Goal: Task Accomplishment & Management: Manage account settings

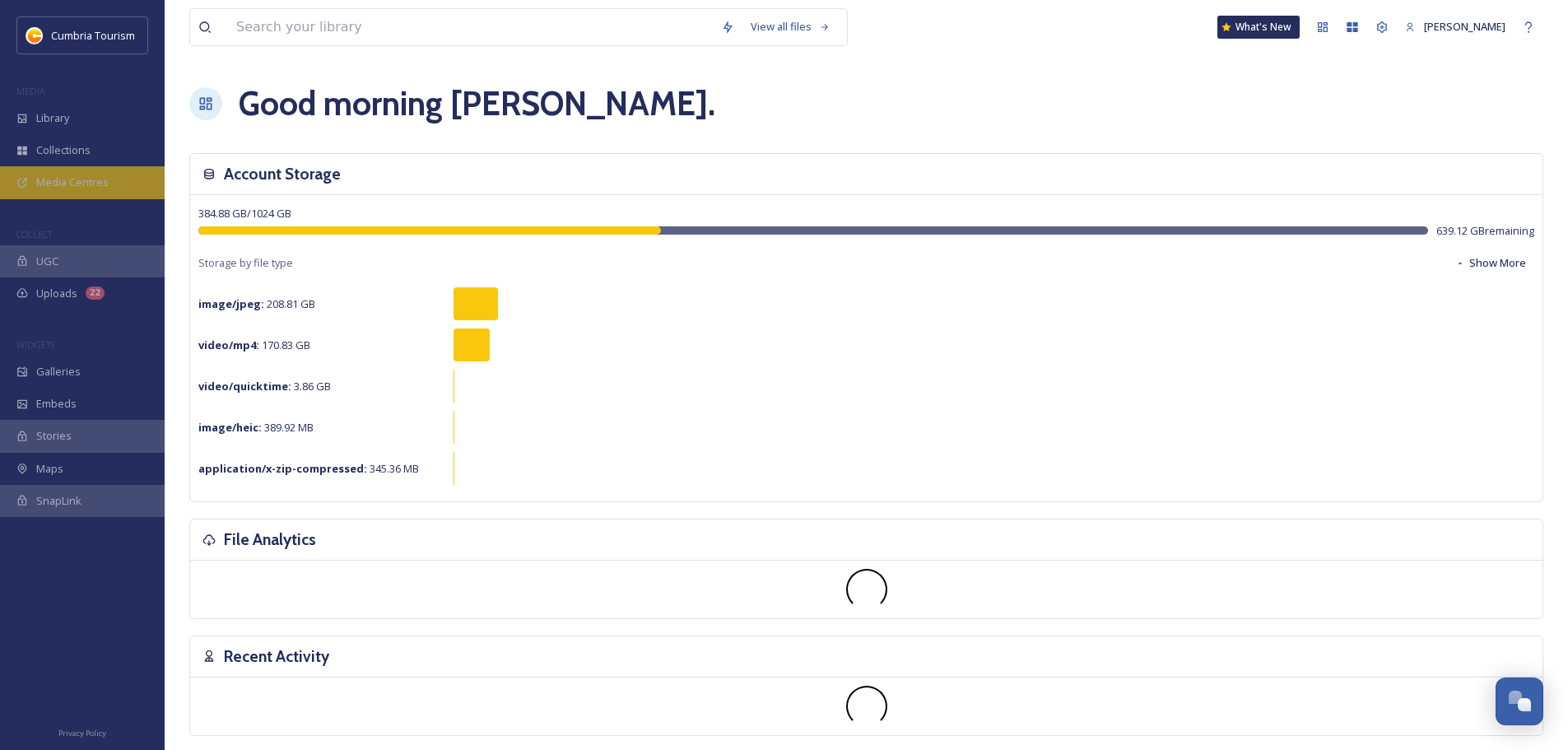
click at [90, 175] on span "Media Centres" at bounding box center [72, 183] width 73 height 16
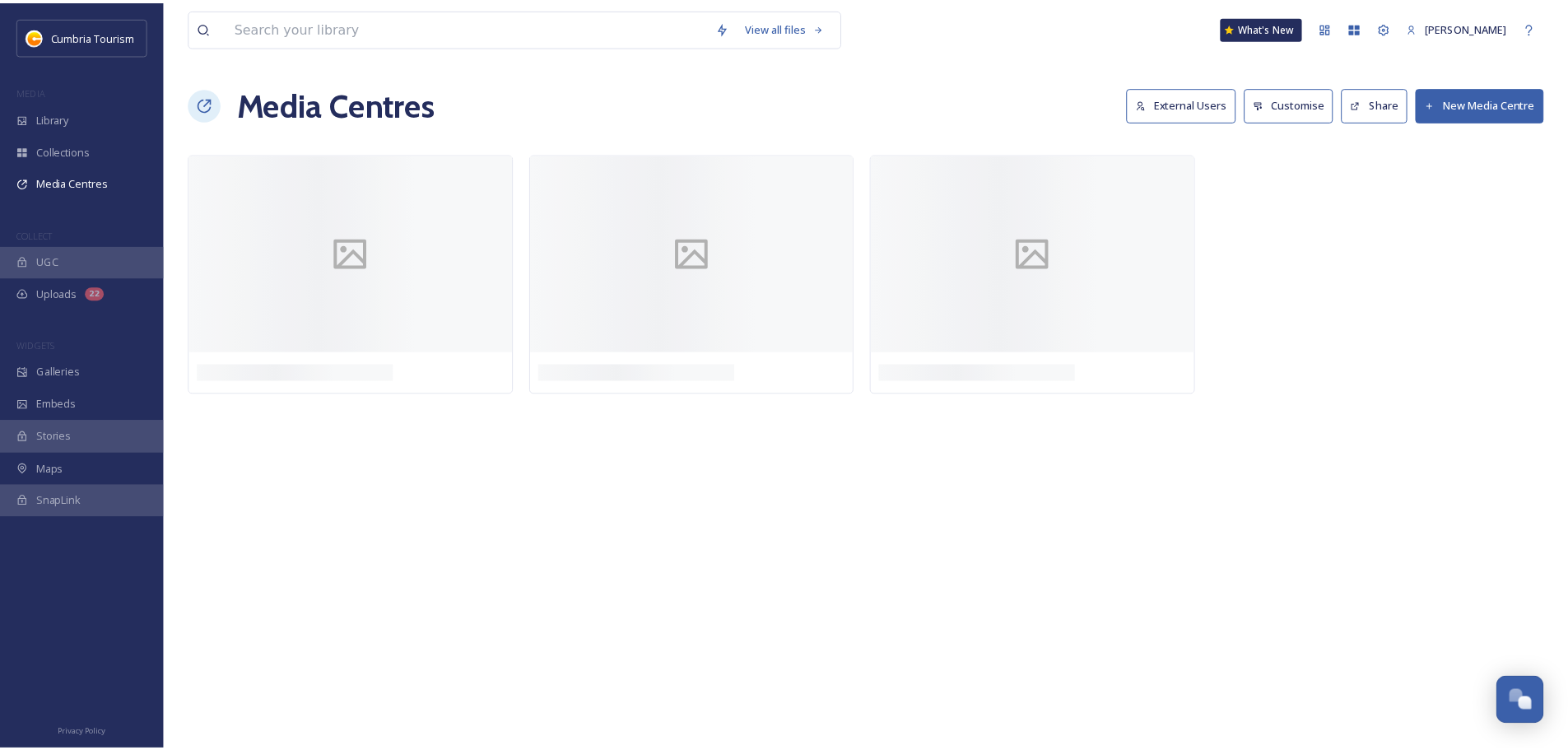
scroll to position [6467, 0]
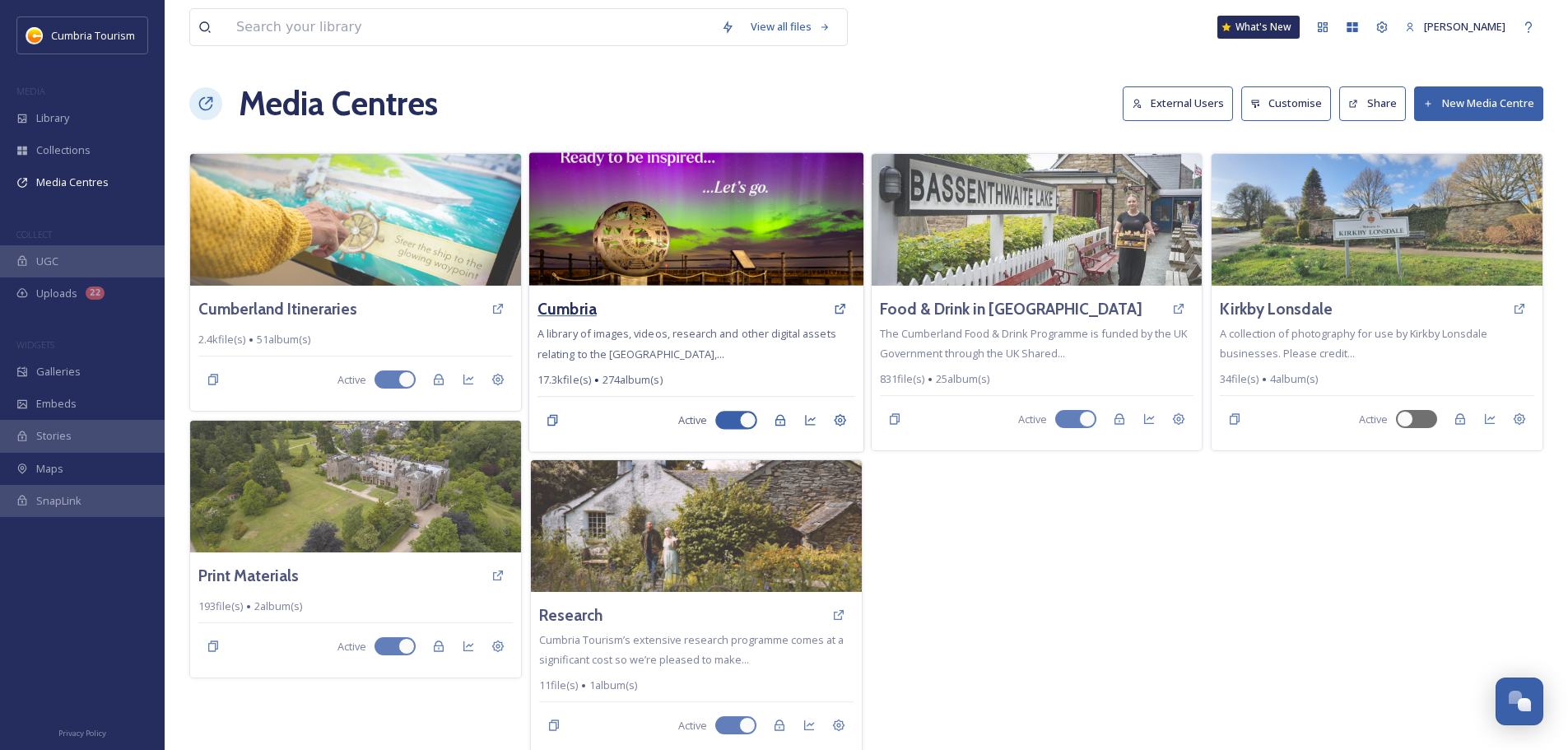
click at [567, 307] on h3 "Cumbria" at bounding box center [567, 309] width 60 height 24
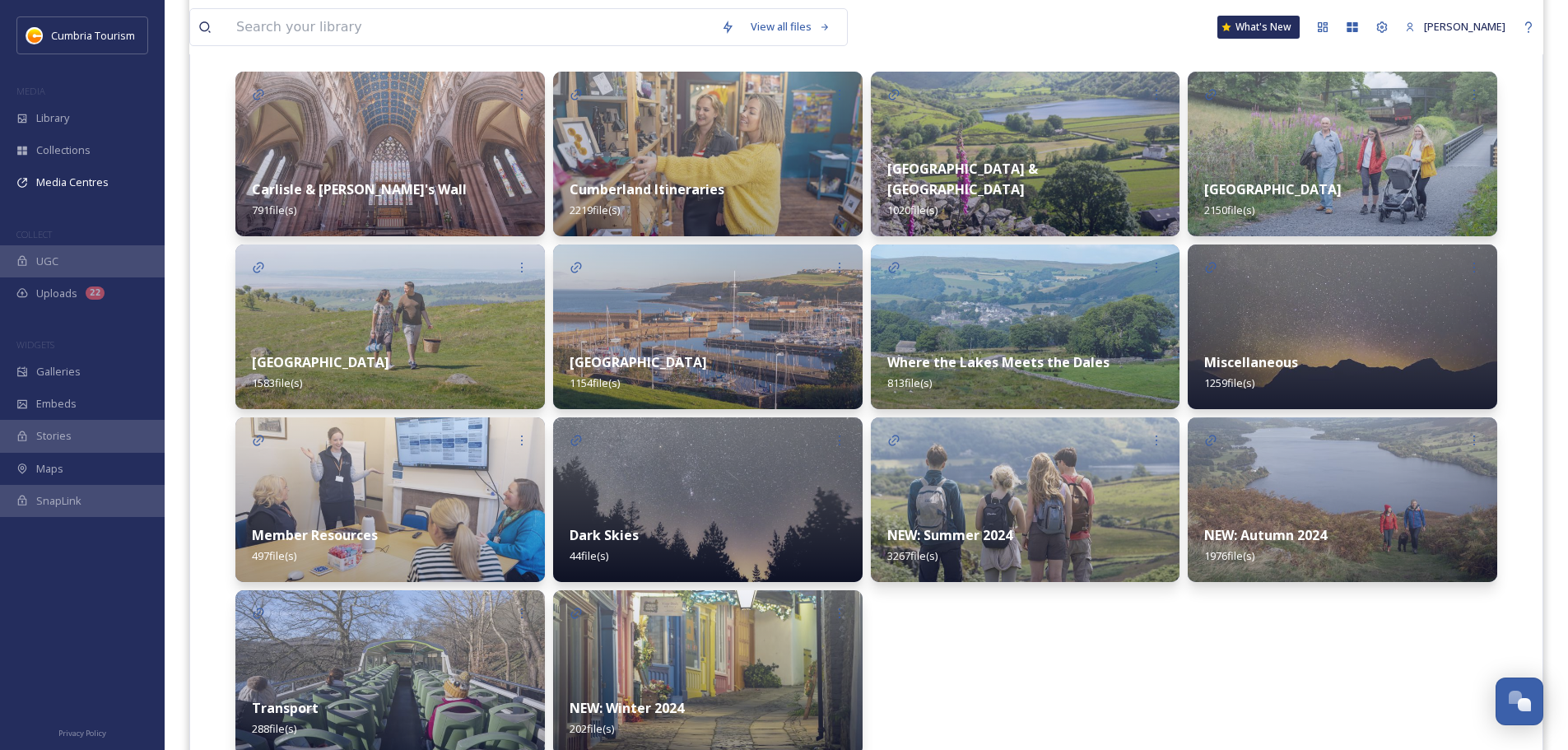
scroll to position [412, 0]
click at [288, 699] on strong "Transport" at bounding box center [285, 707] width 67 height 18
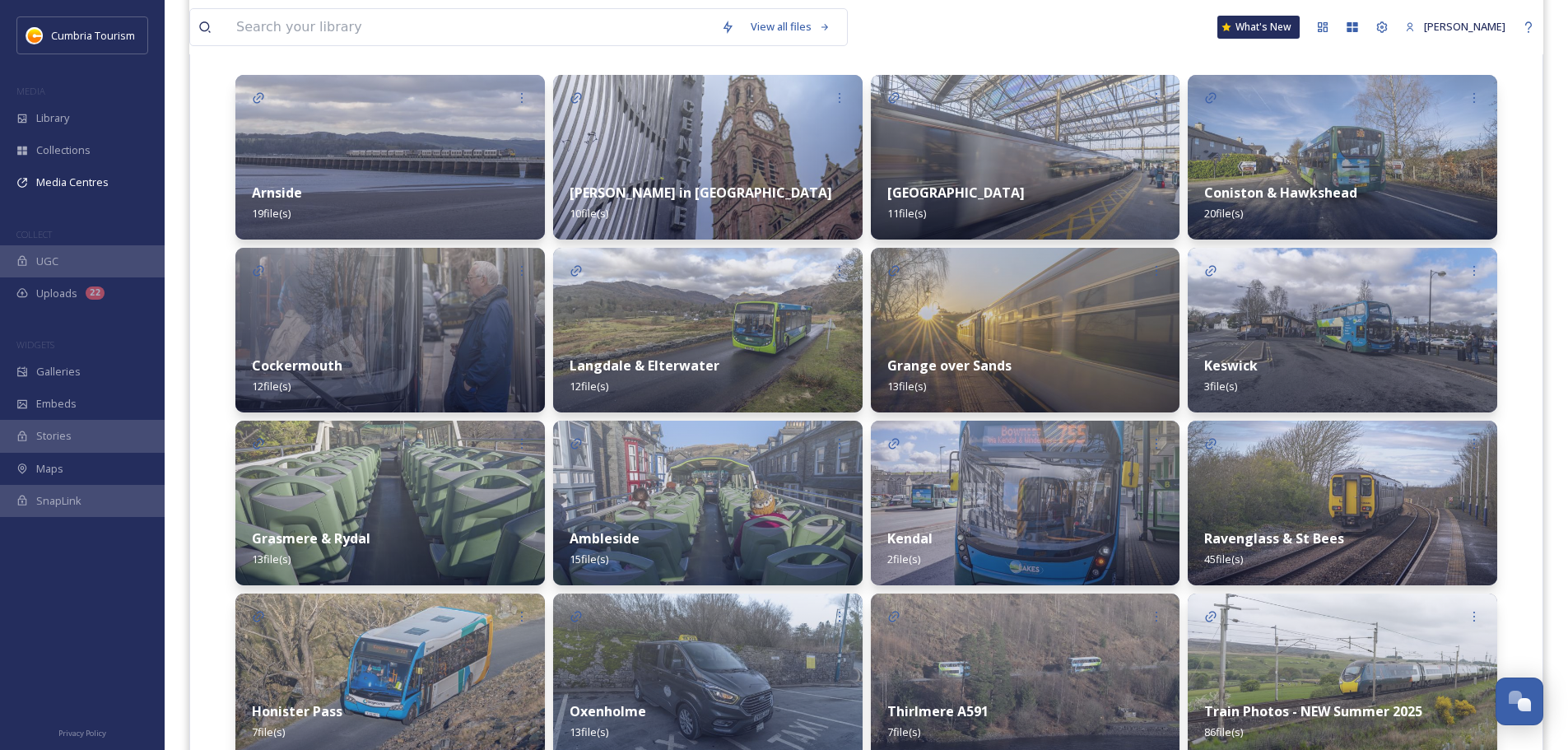
scroll to position [502, 0]
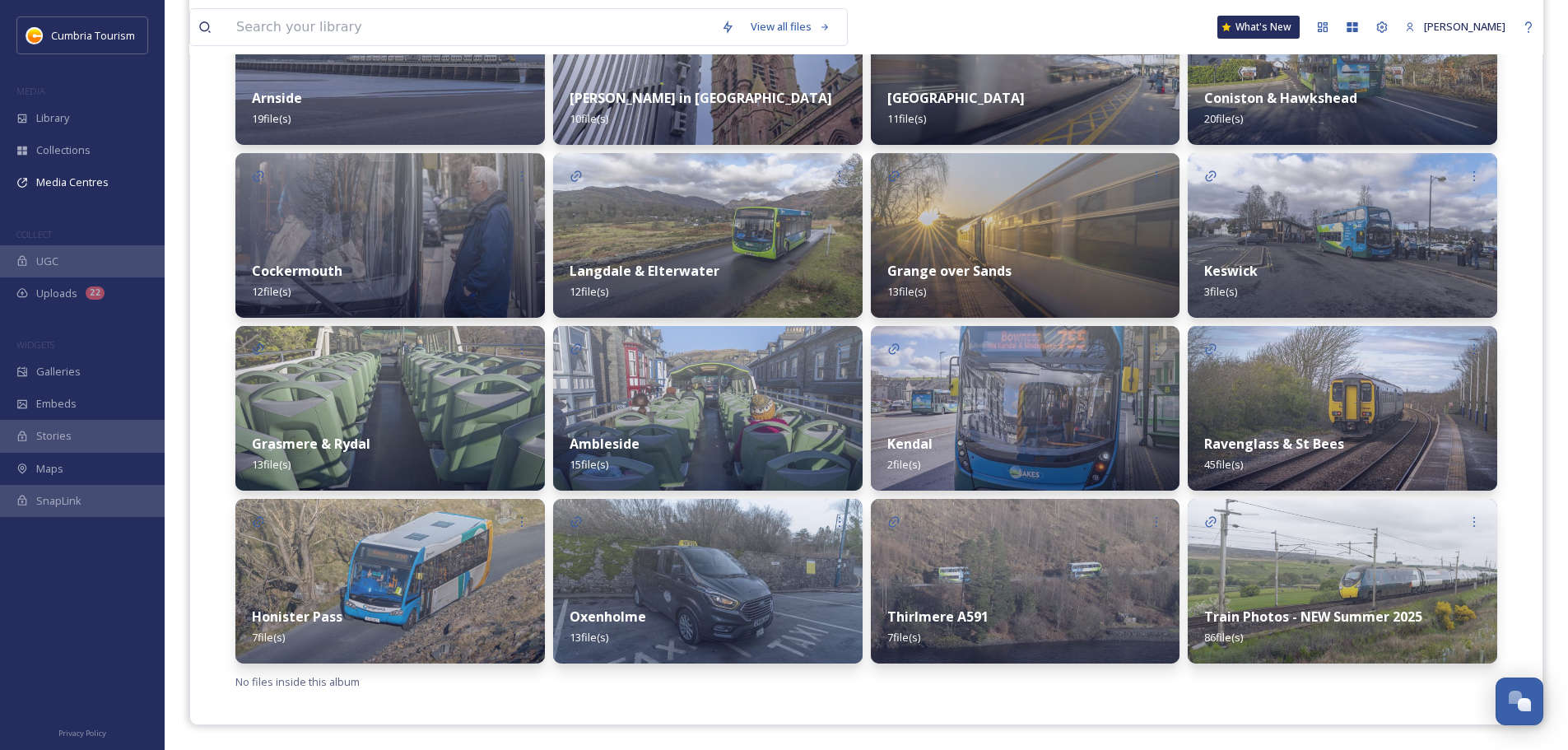
click at [1312, 617] on strong "Train Photos - NEW Summer 2025" at bounding box center [1313, 617] width 218 height 18
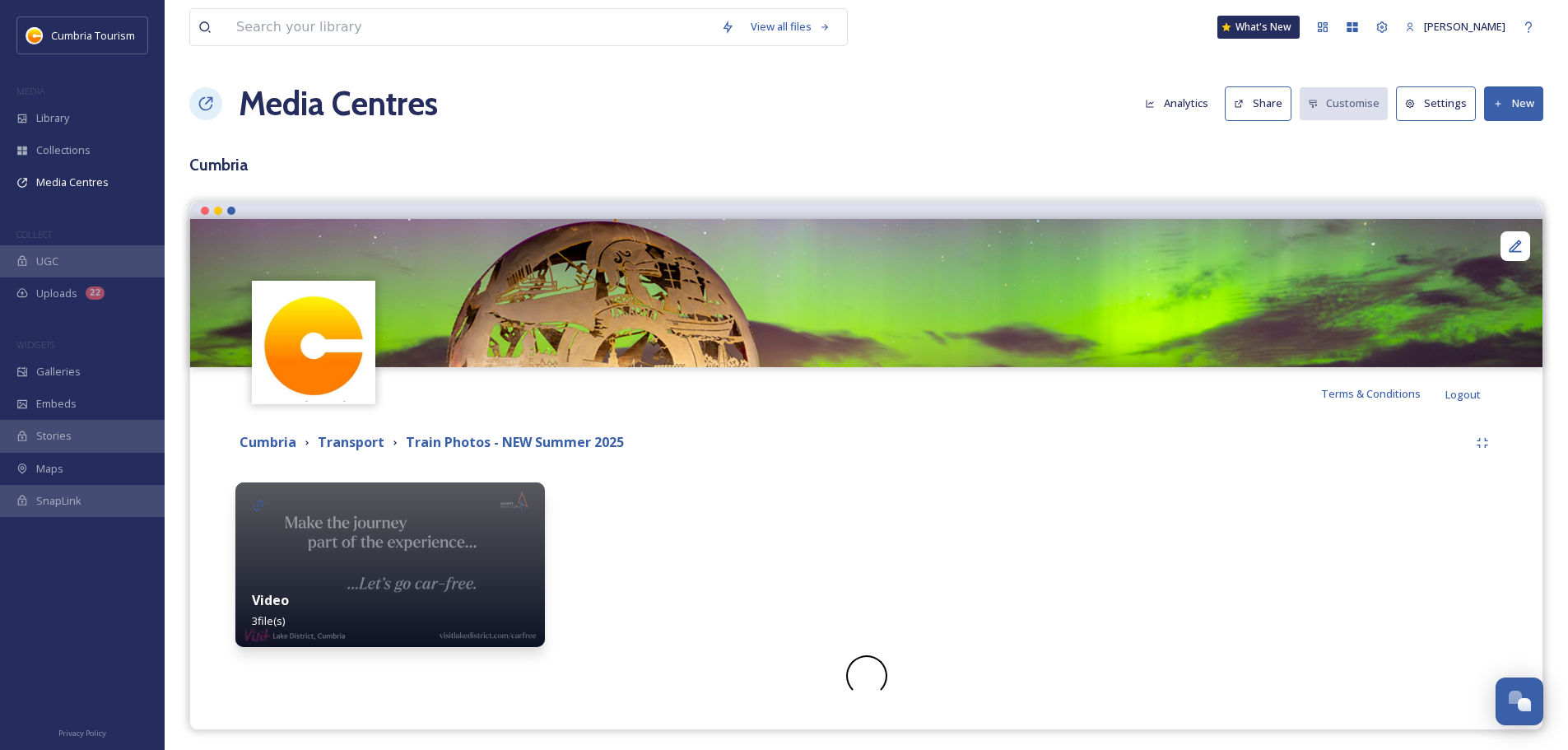
click at [274, 600] on strong "Video" at bounding box center [270, 600] width 37 height 18
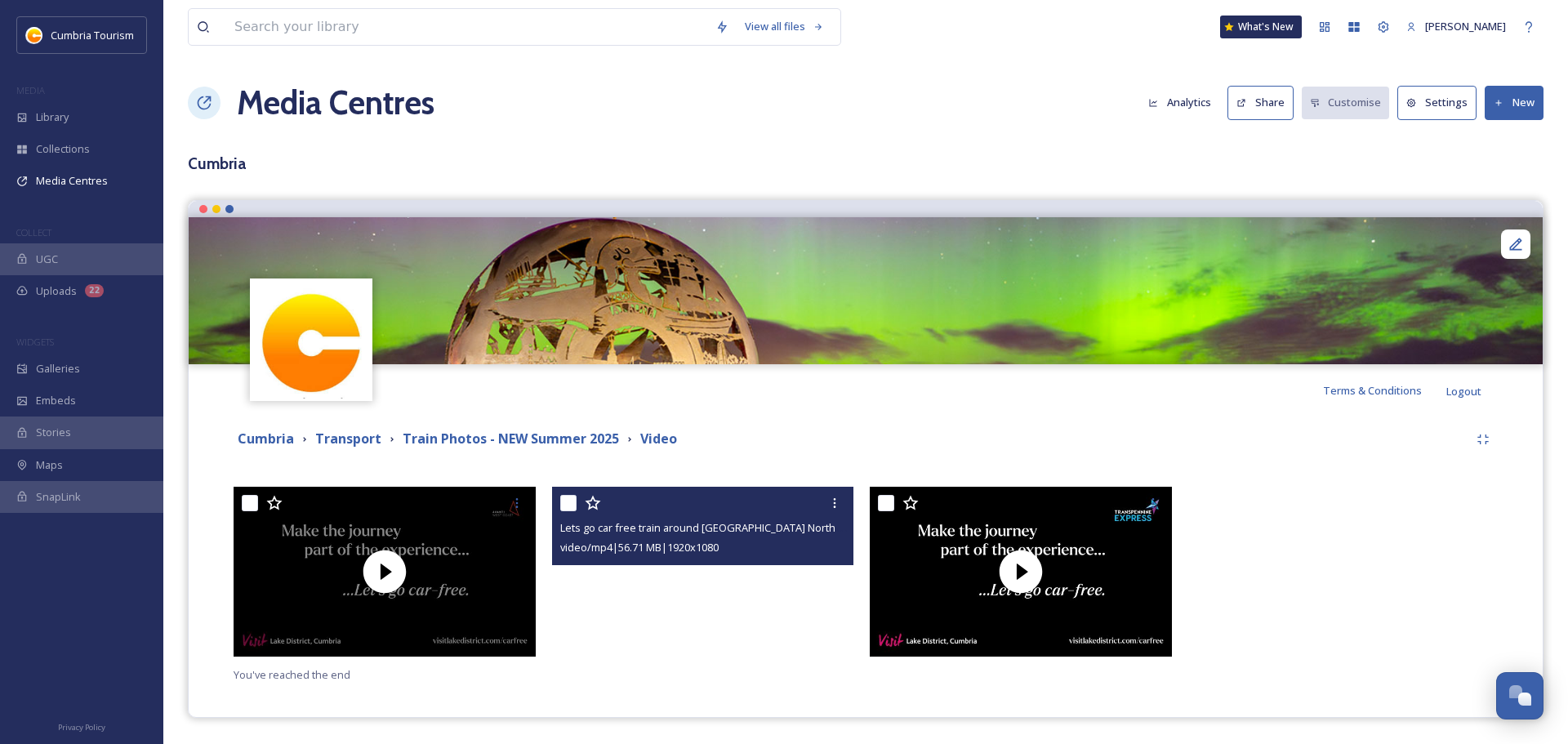
click at [714, 610] on video "Lets go car free train around Cumbria Northern-30sec.mp4" at bounding box center [703, 572] width 302 height 170
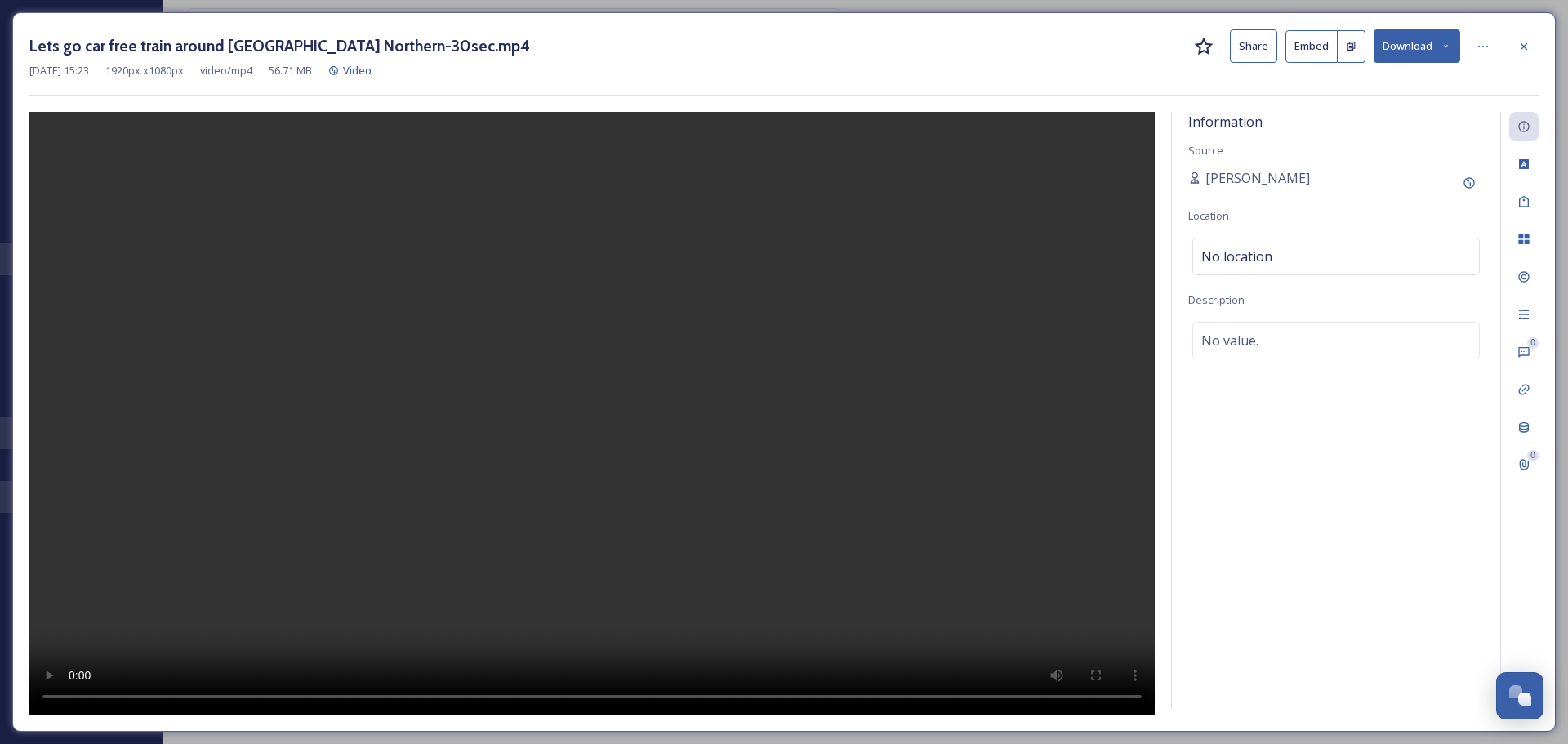
click at [552, 470] on video at bounding box center [592, 413] width 1125 height 603
click at [1490, 46] on div at bounding box center [1484, 47] width 30 height 30
click at [1483, 40] on icon at bounding box center [1483, 46] width 13 height 13
click at [1523, 47] on icon at bounding box center [1524, 46] width 7 height 7
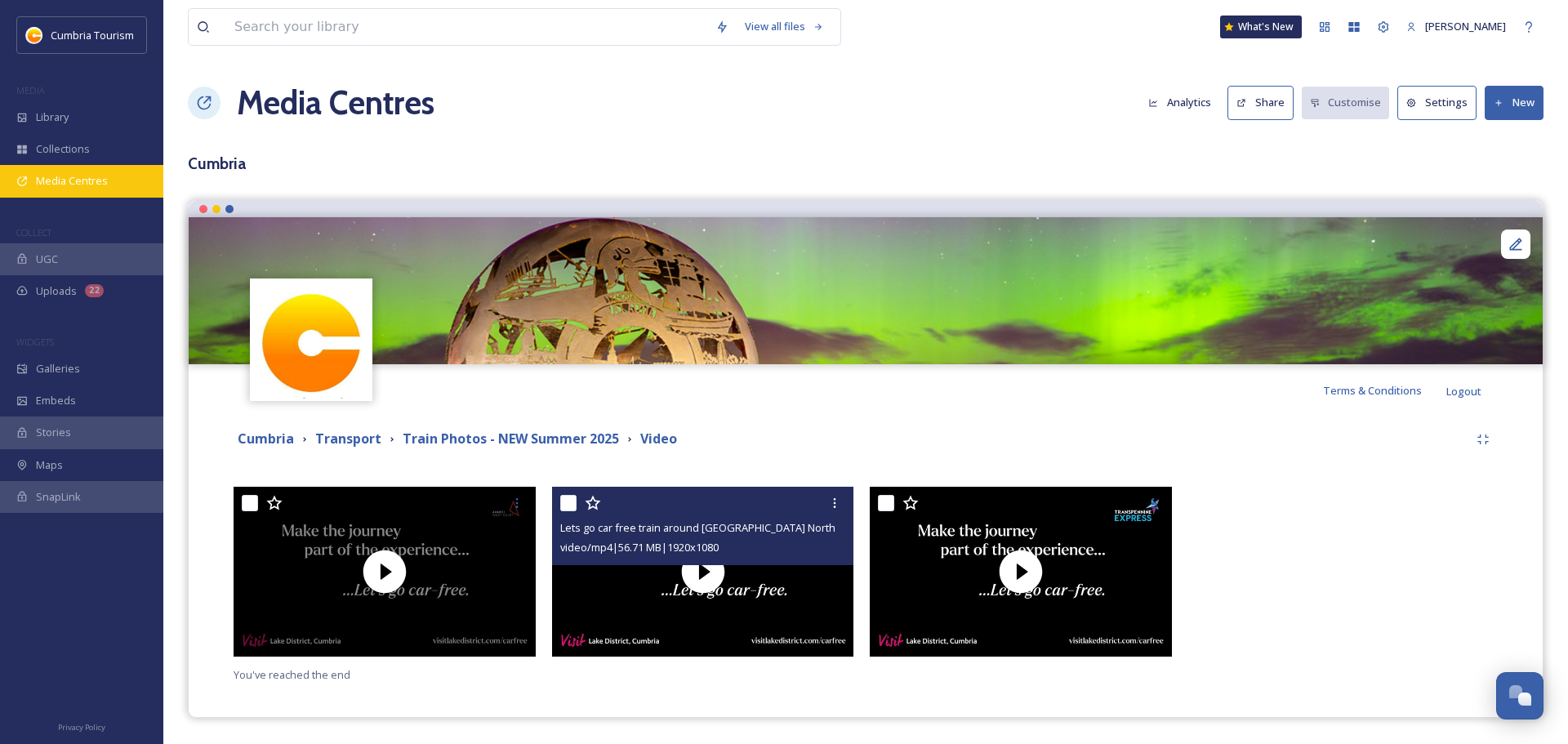
click at [71, 178] on span "Media Centres" at bounding box center [71, 181] width 72 height 16
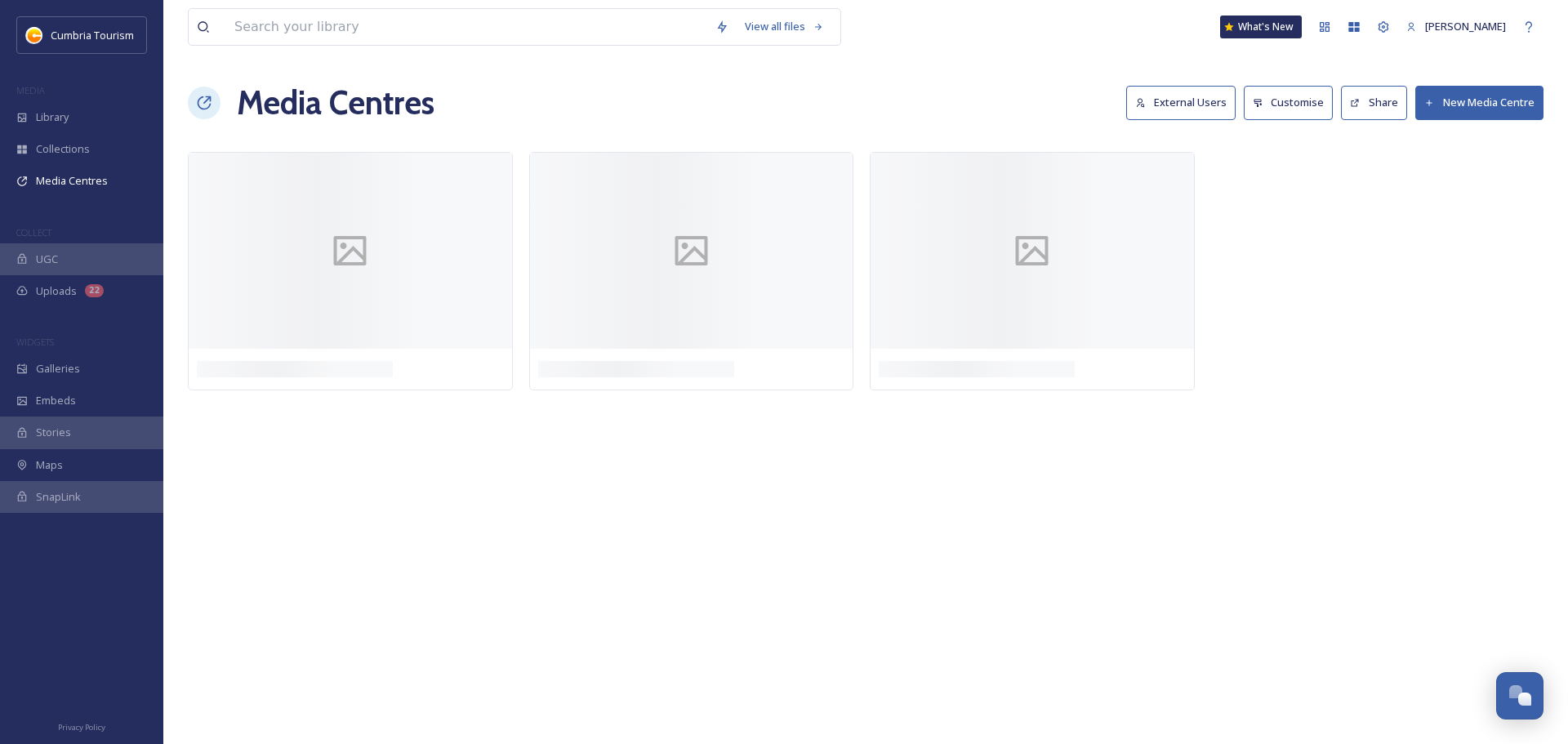
click at [1205, 98] on button "External Users" at bounding box center [1181, 102] width 110 height 33
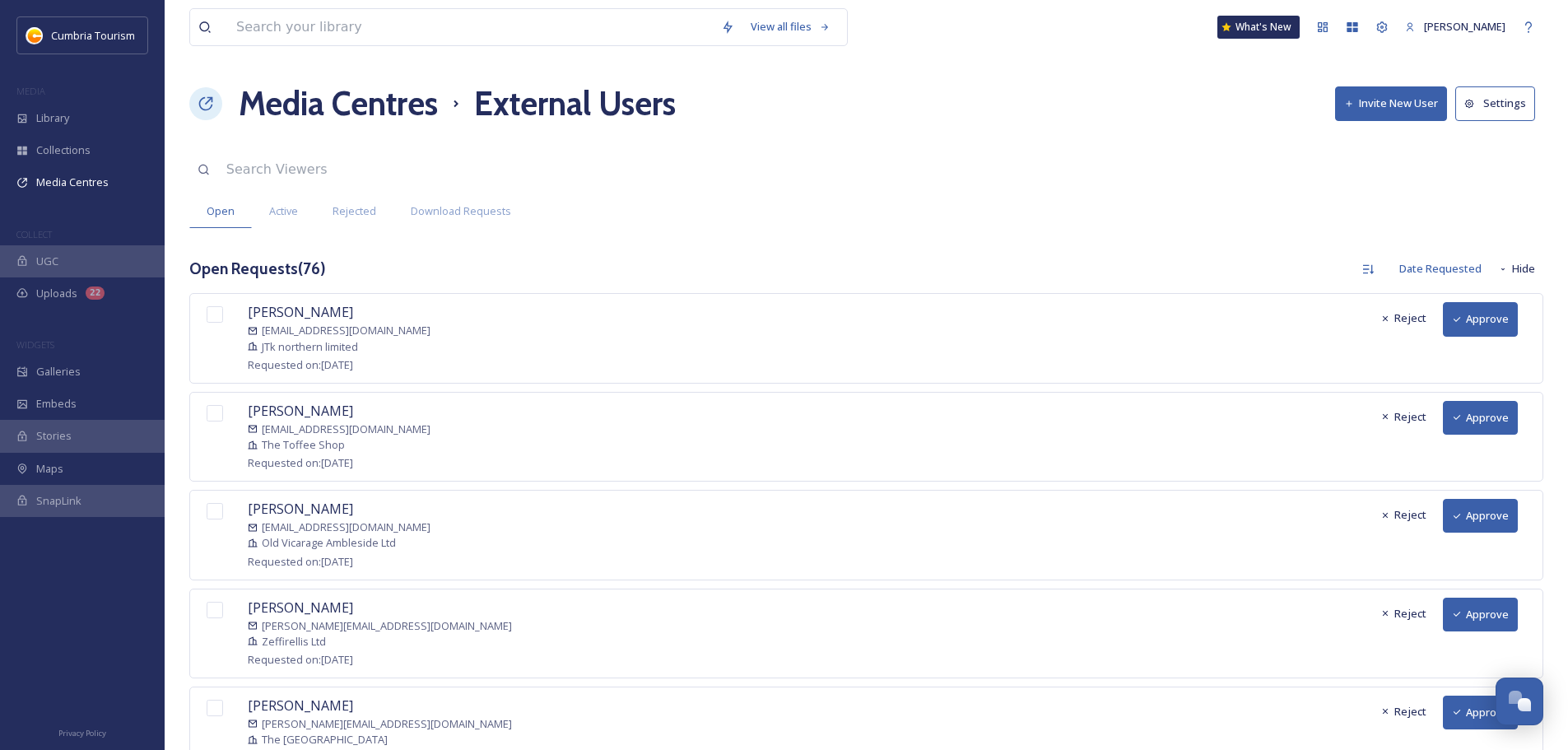
click at [1485, 329] on button "Approve" at bounding box center [1480, 319] width 75 height 33
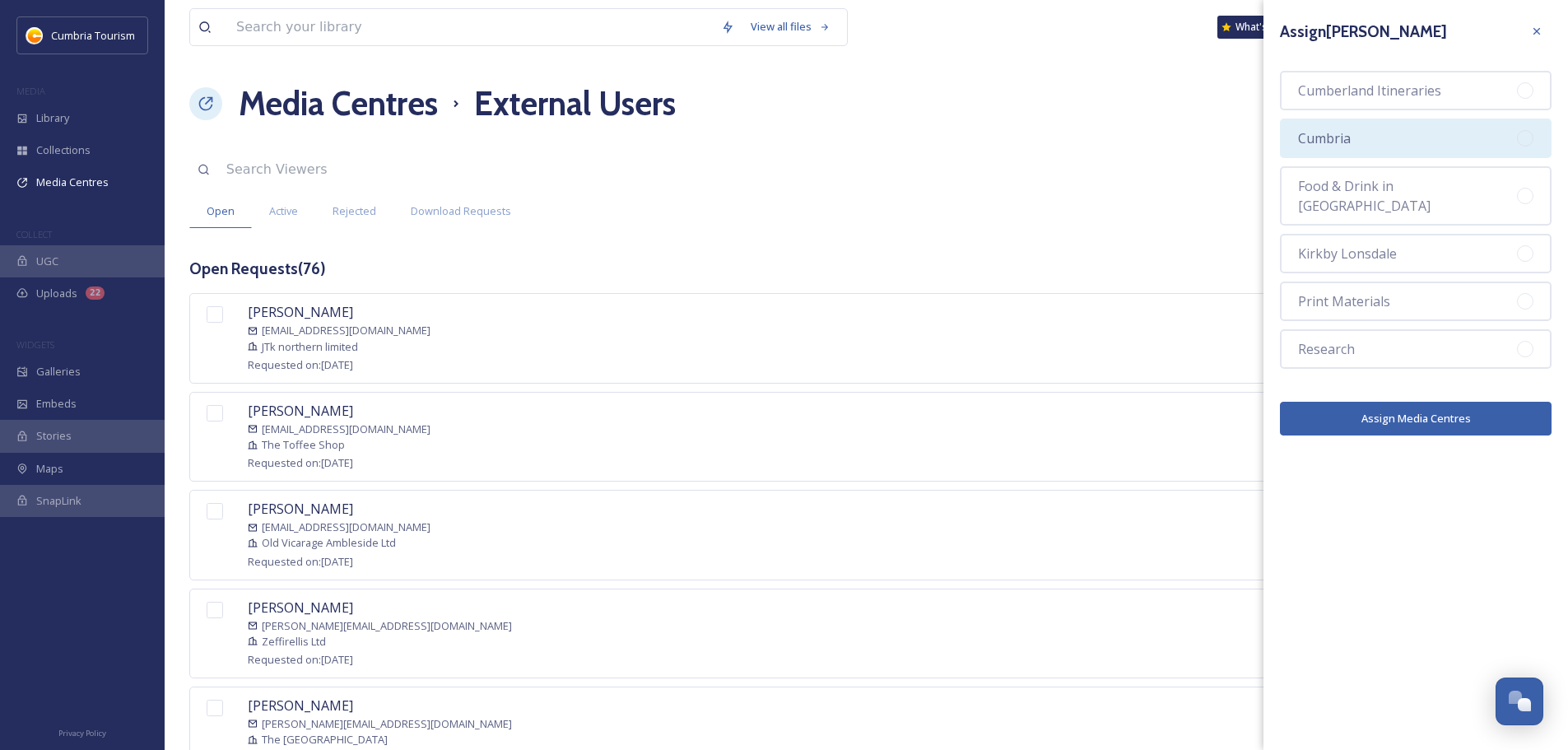
click at [1449, 141] on div "Cumbria" at bounding box center [1415, 138] width 271 height 40
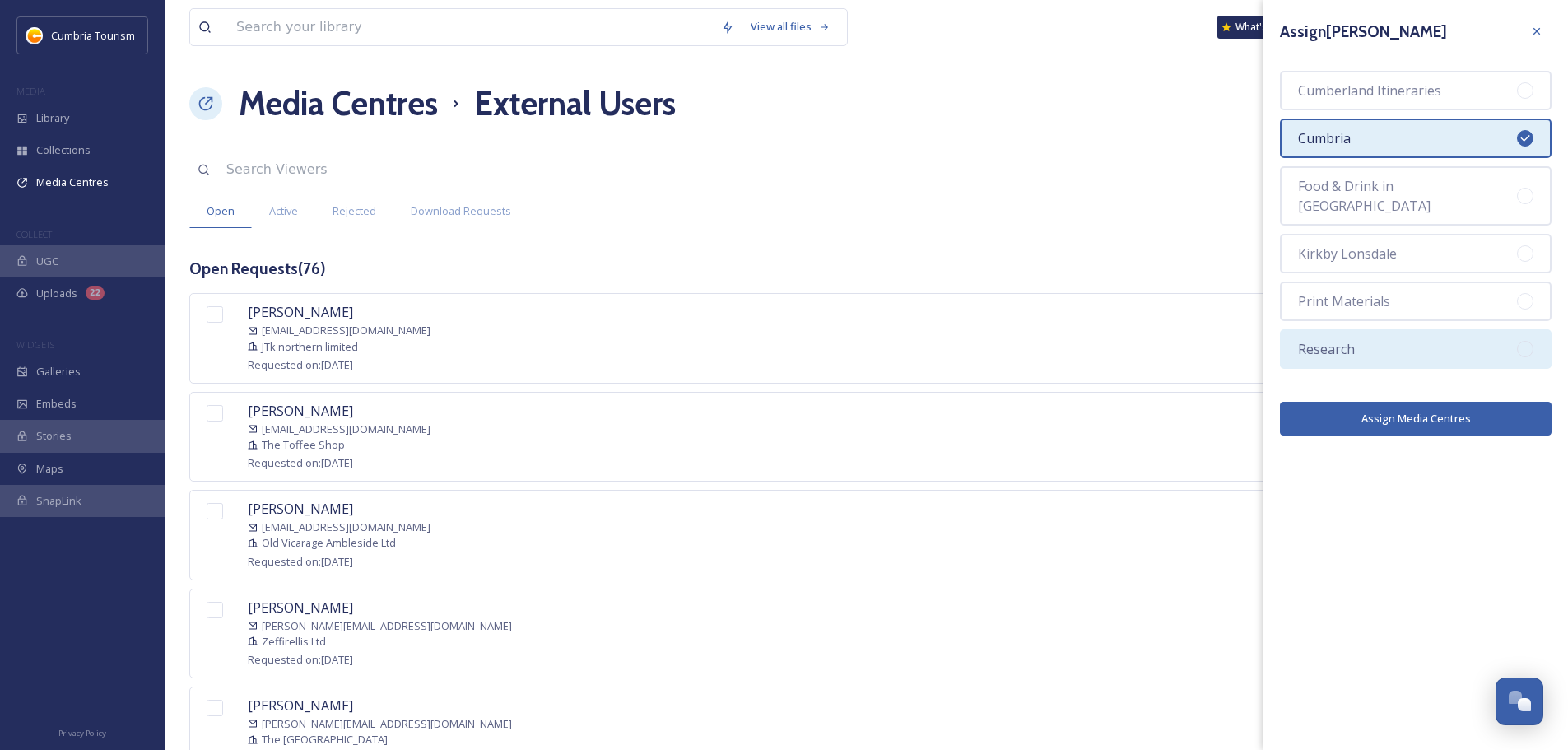
click at [1375, 333] on div "Research" at bounding box center [1415, 349] width 271 height 40
click at [1377, 402] on button "Assign Media Centres" at bounding box center [1415, 419] width 271 height 33
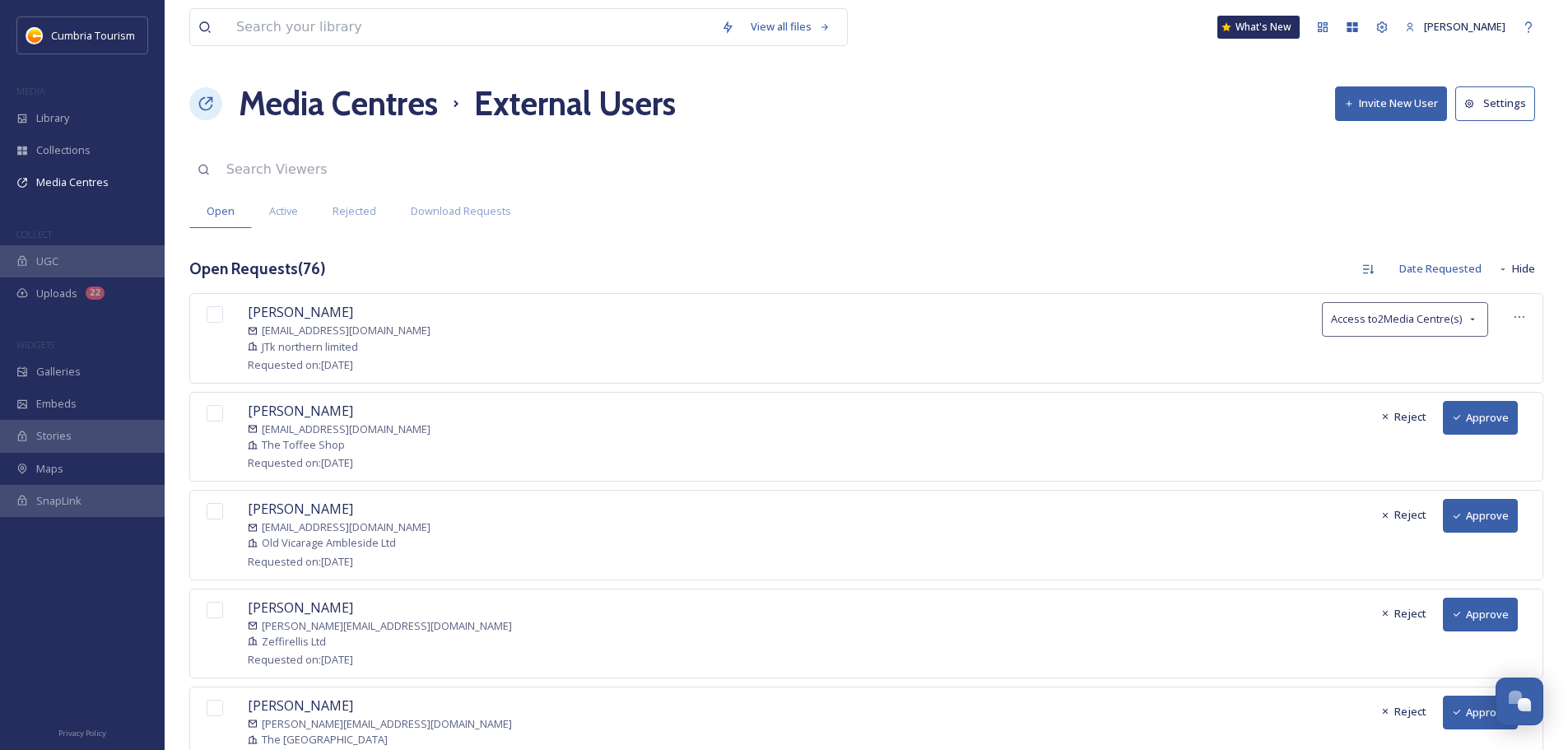
click at [1493, 415] on button "Approve" at bounding box center [1480, 418] width 75 height 33
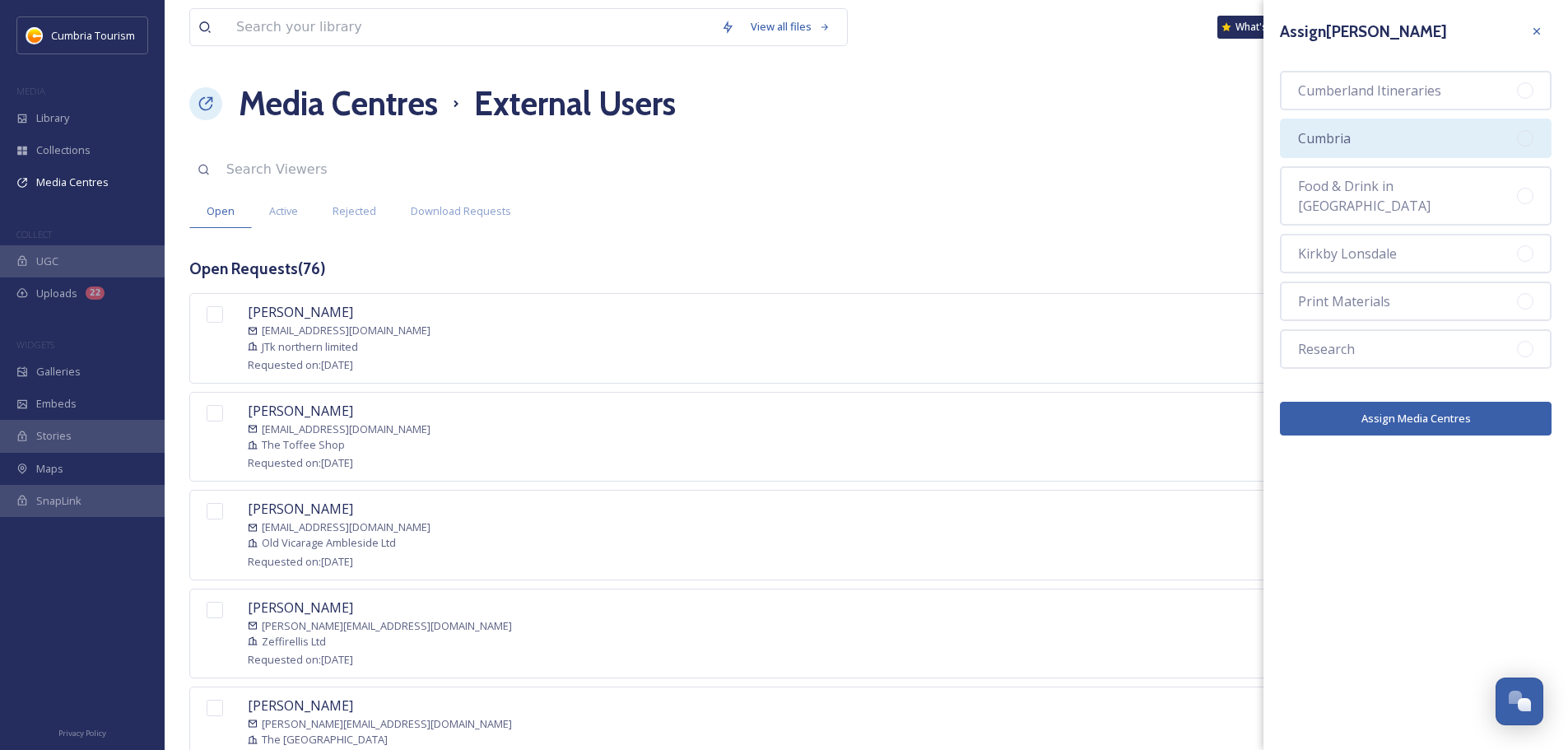
click at [1413, 131] on div "Cumbria" at bounding box center [1415, 138] width 271 height 40
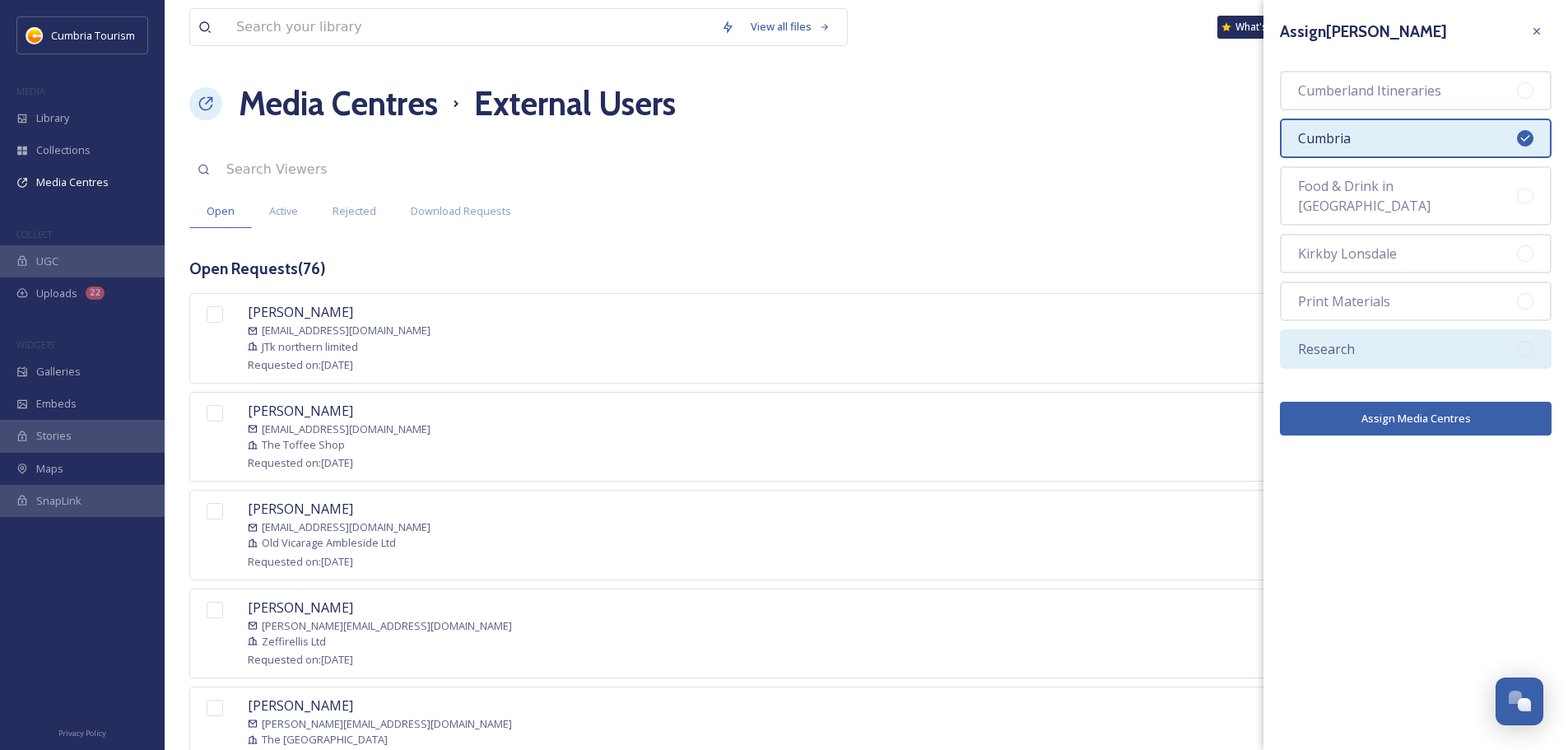
click at [1288, 329] on div "Research" at bounding box center [1415, 349] width 271 height 40
click at [1333, 402] on button "Assign Media Centres" at bounding box center [1415, 419] width 271 height 33
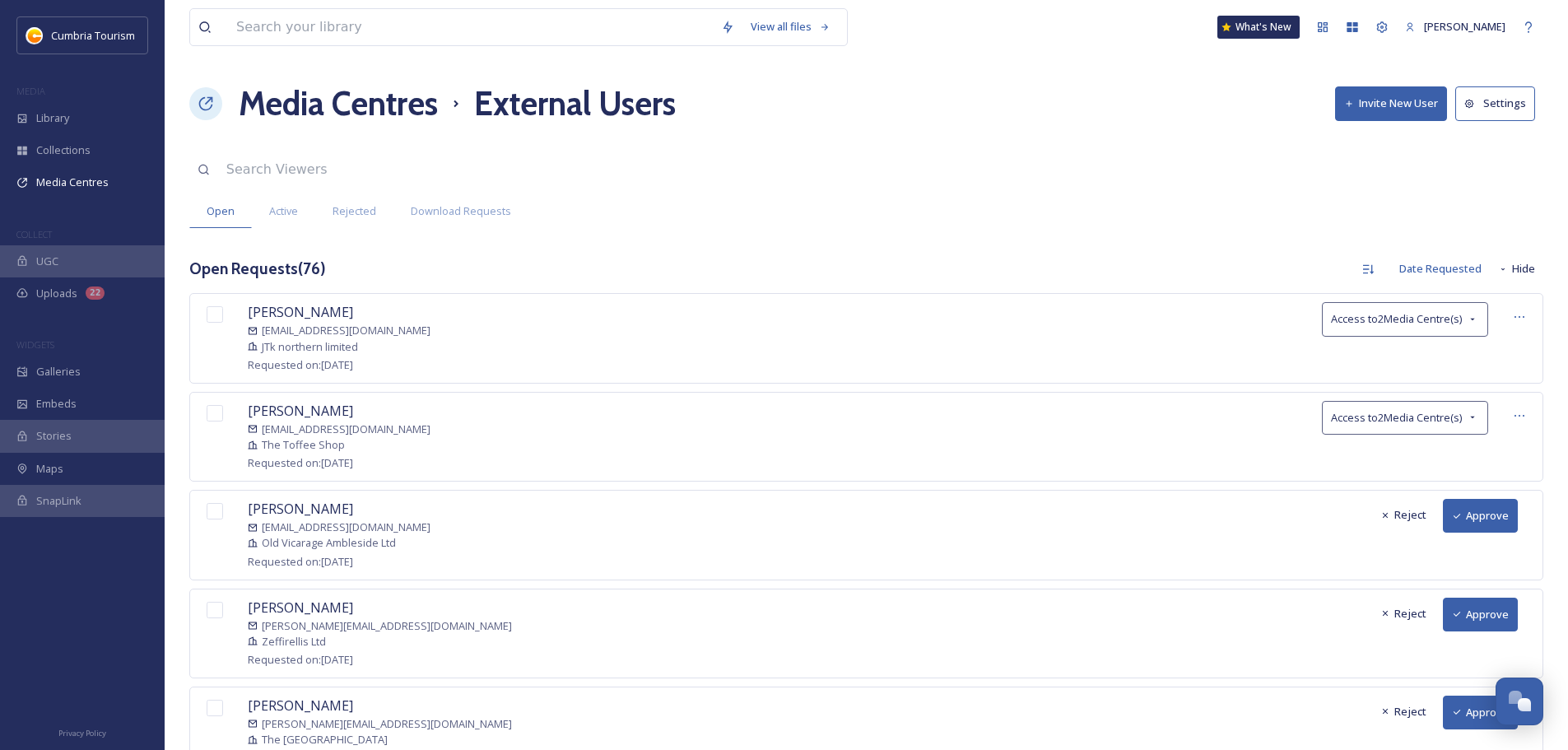
click at [1478, 512] on button "Approve" at bounding box center [1480, 516] width 75 height 33
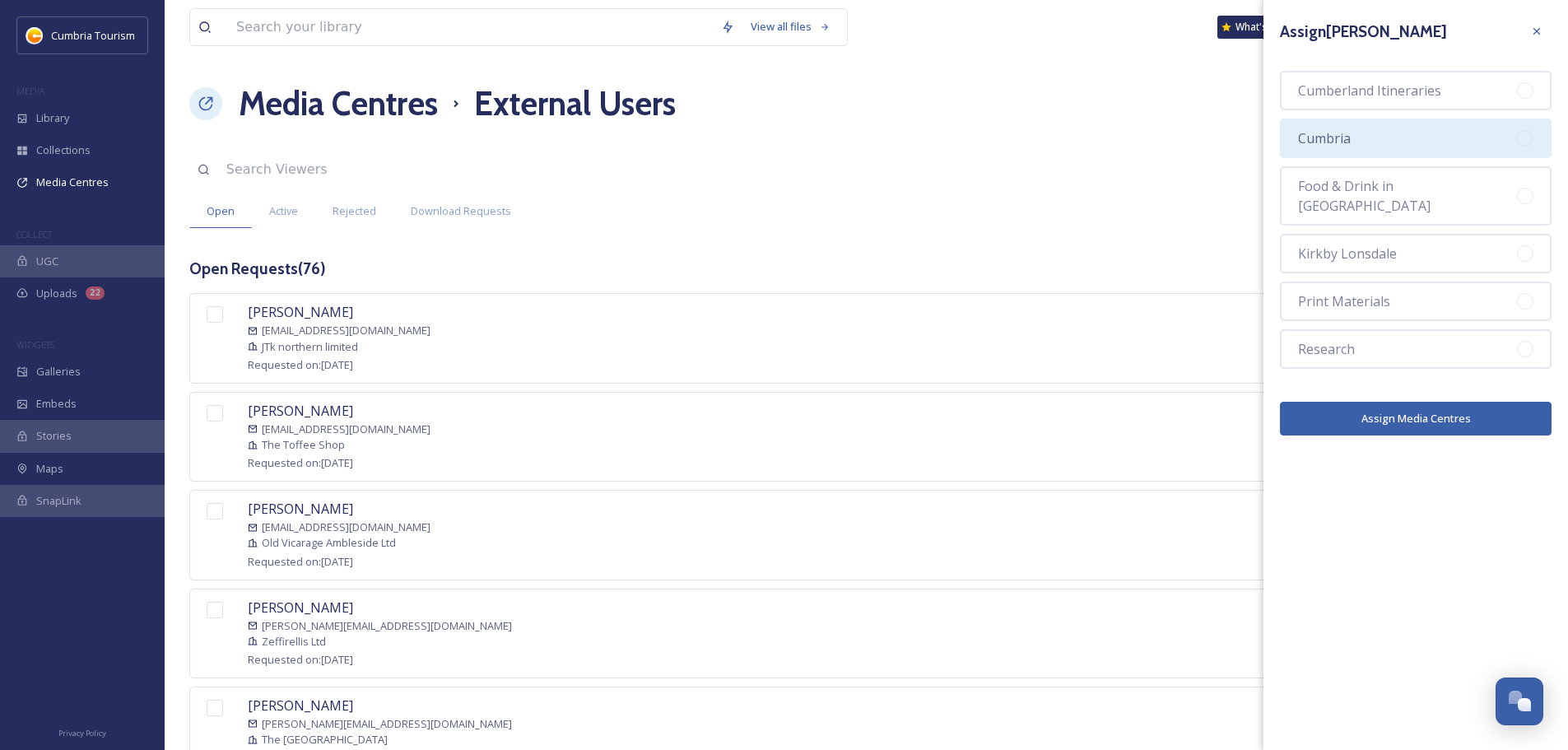
click at [1459, 132] on div "Cumbria" at bounding box center [1415, 138] width 271 height 40
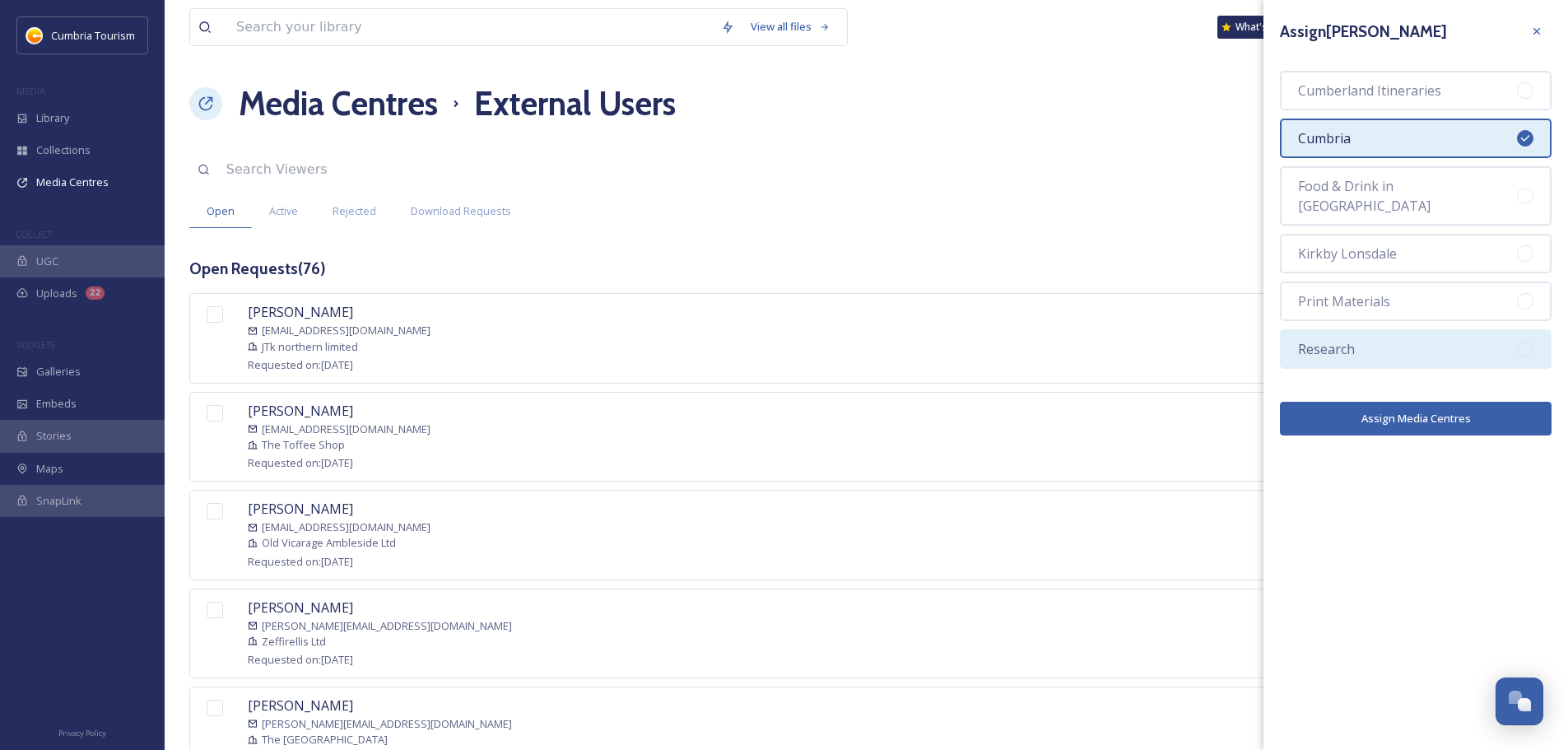
click at [1417, 329] on div "Research" at bounding box center [1415, 349] width 271 height 40
click at [1425, 402] on button "Assign Media Centres" at bounding box center [1415, 419] width 271 height 33
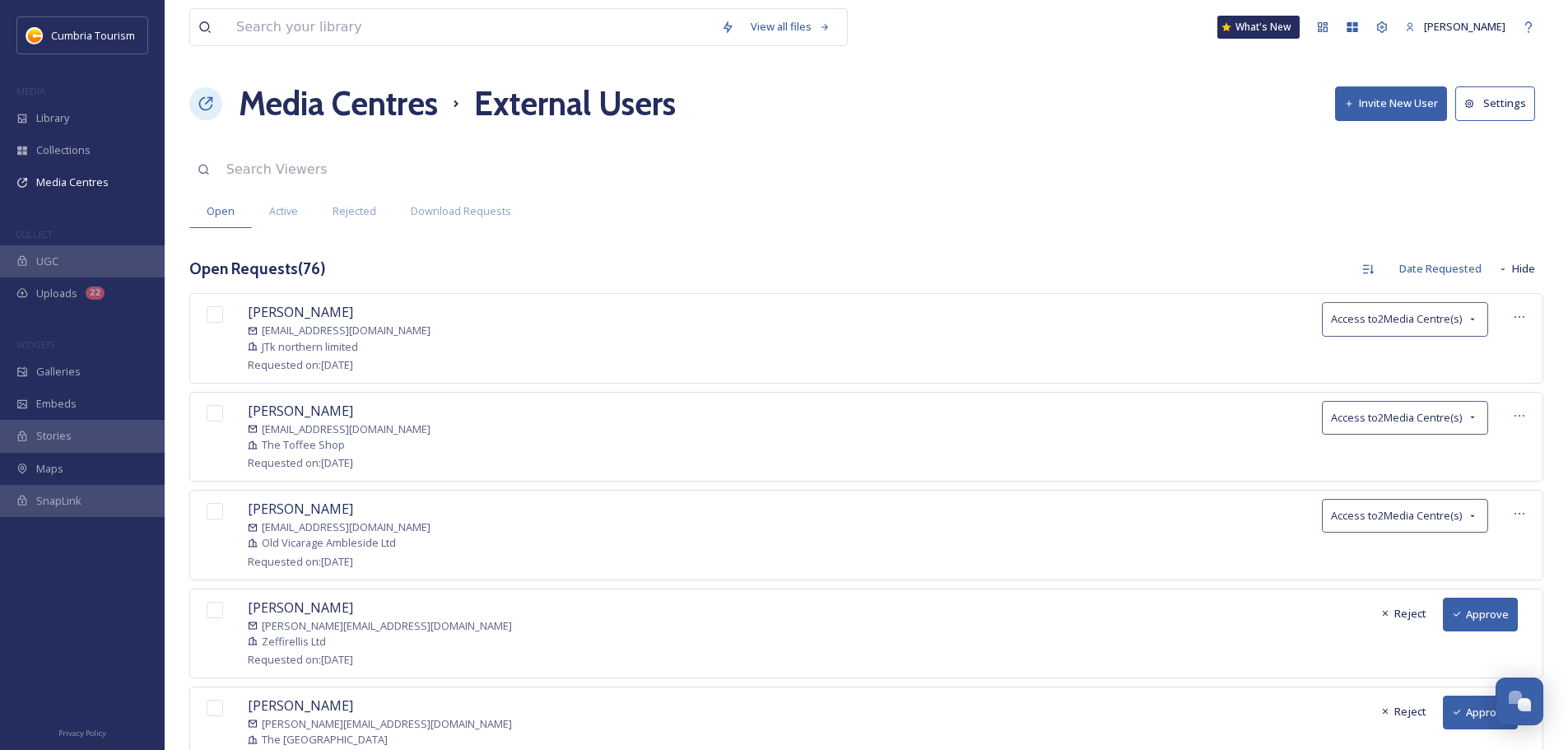
click at [1465, 609] on button "Approve" at bounding box center [1480, 615] width 75 height 33
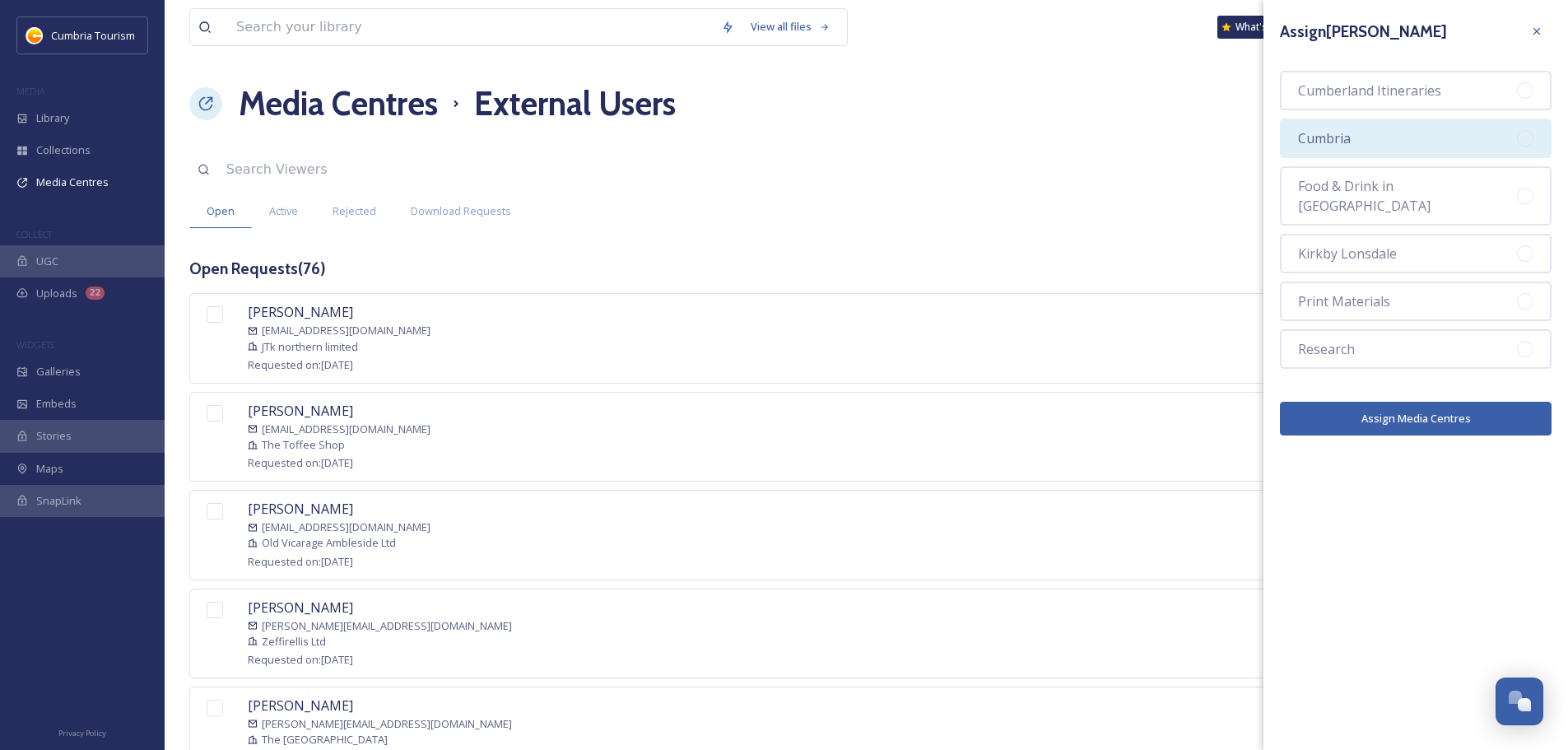
click at [1434, 144] on div "Cumbria" at bounding box center [1415, 138] width 271 height 40
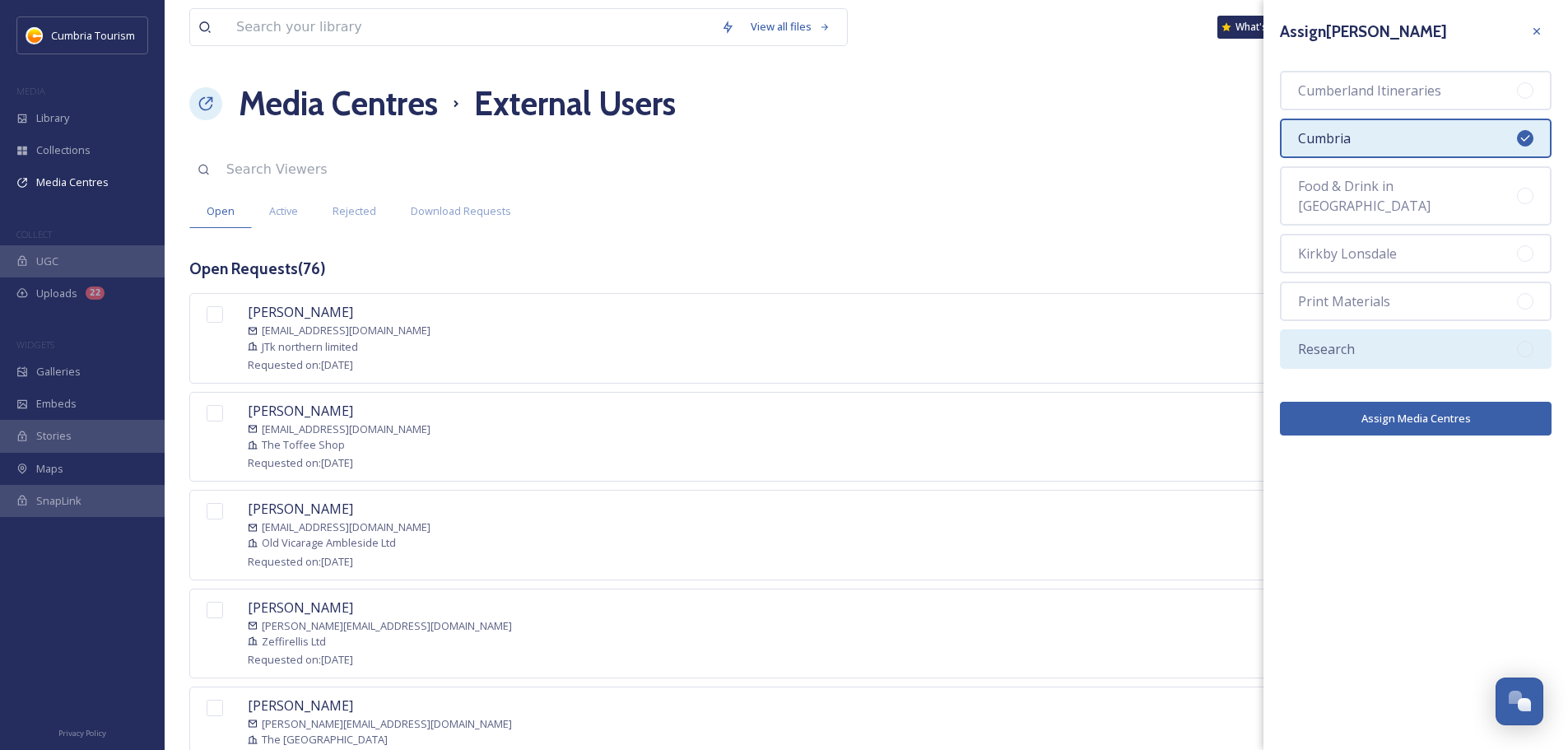
click at [1390, 335] on div "Research" at bounding box center [1415, 349] width 271 height 40
click at [1406, 412] on button "Assign Media Centres" at bounding box center [1415, 419] width 271 height 33
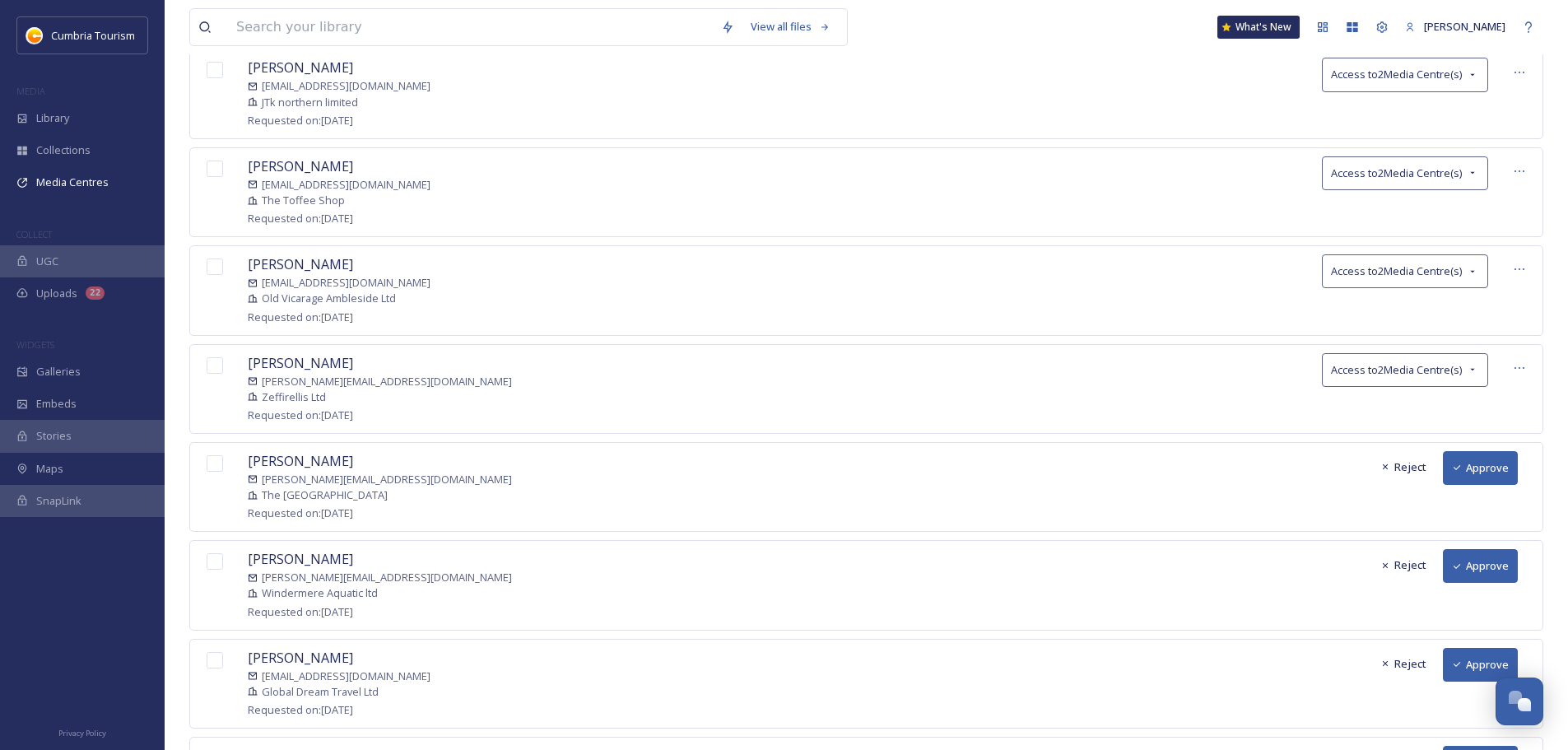
scroll to position [247, 0]
click at [1492, 460] on button "Approve" at bounding box center [1480, 465] width 75 height 33
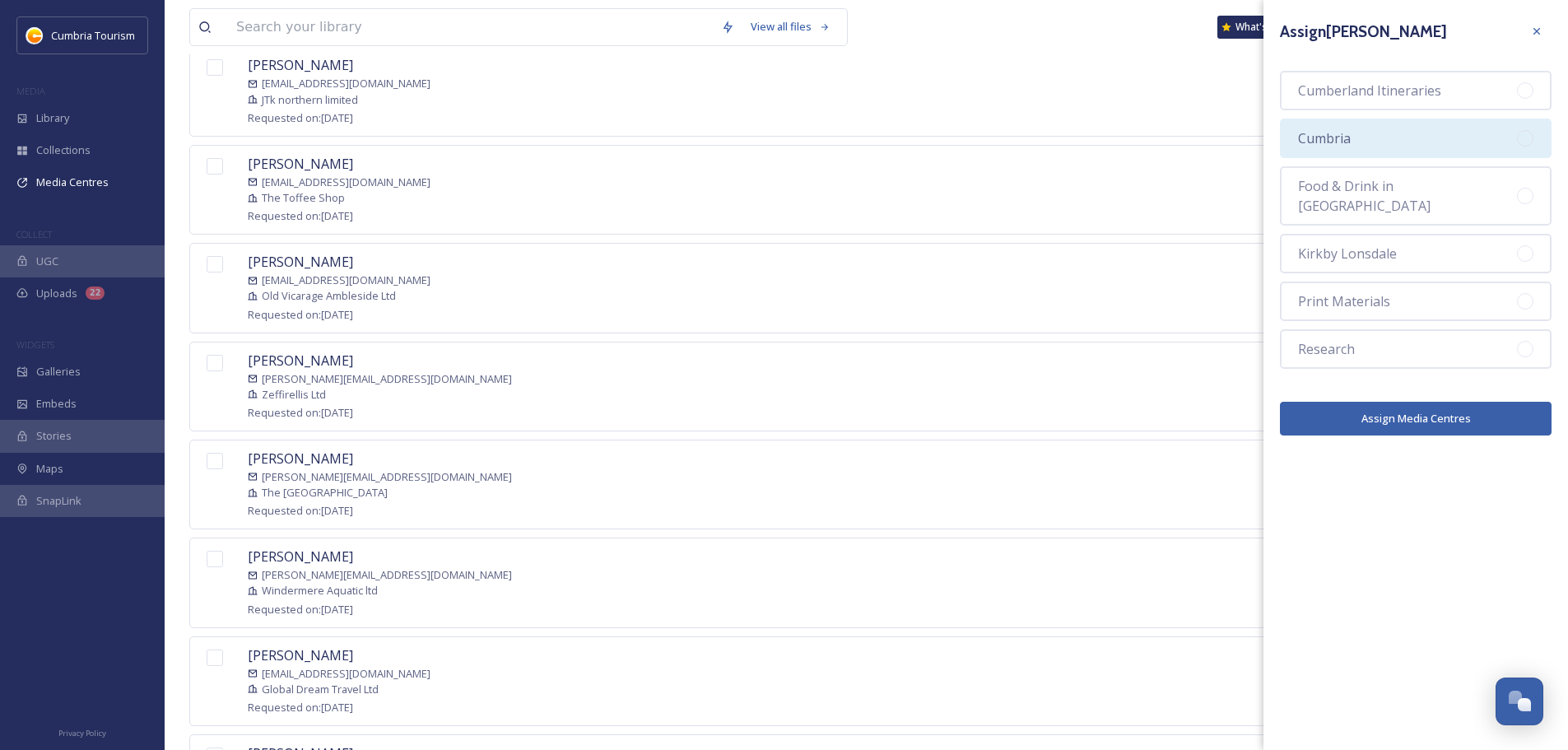
click at [1398, 142] on div "Cumbria" at bounding box center [1415, 138] width 271 height 40
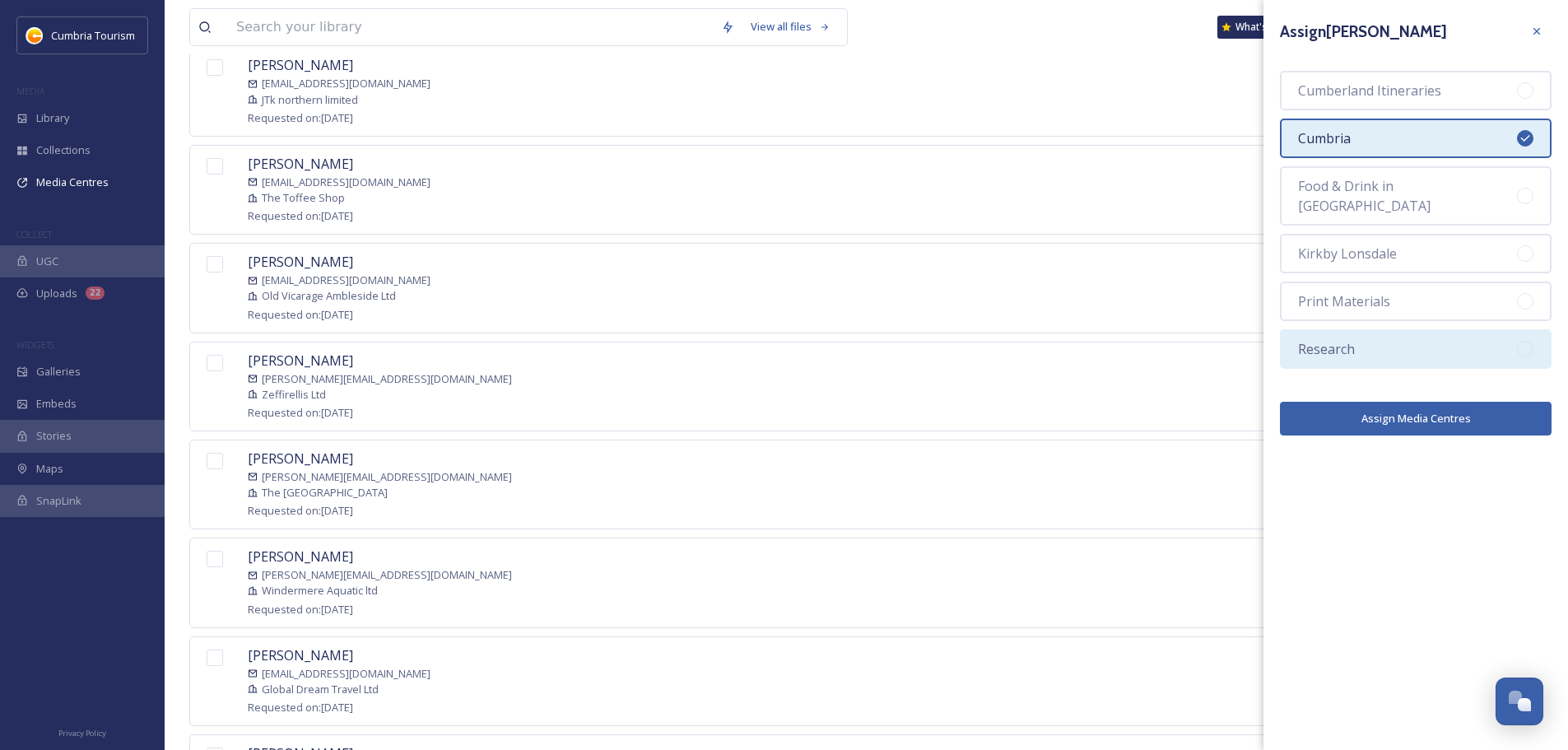
click at [1395, 329] on div "Research" at bounding box center [1415, 349] width 271 height 40
click at [1459, 402] on button "Assign Media Centres" at bounding box center [1415, 419] width 271 height 33
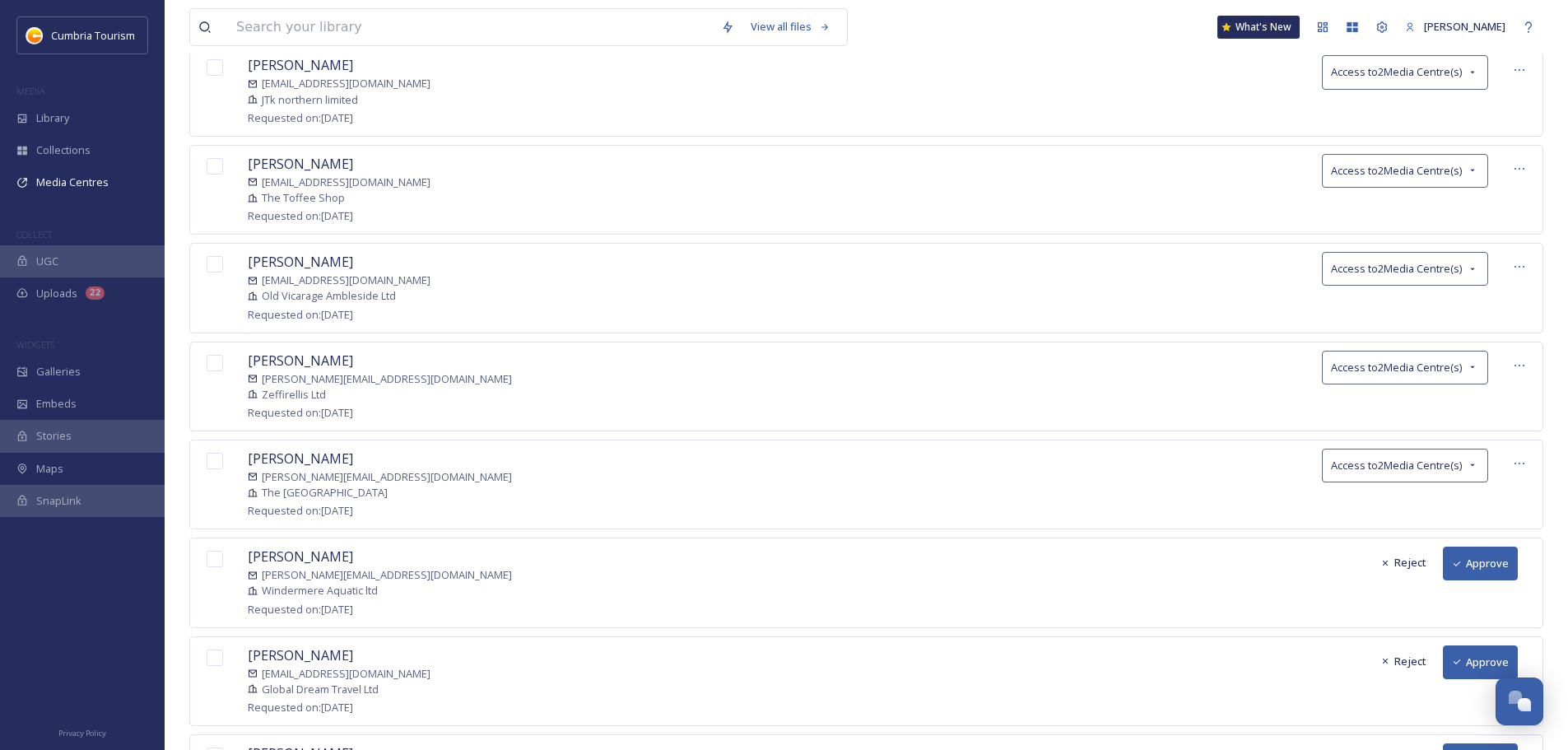
click at [1478, 549] on button "Approve" at bounding box center [1480, 564] width 75 height 33
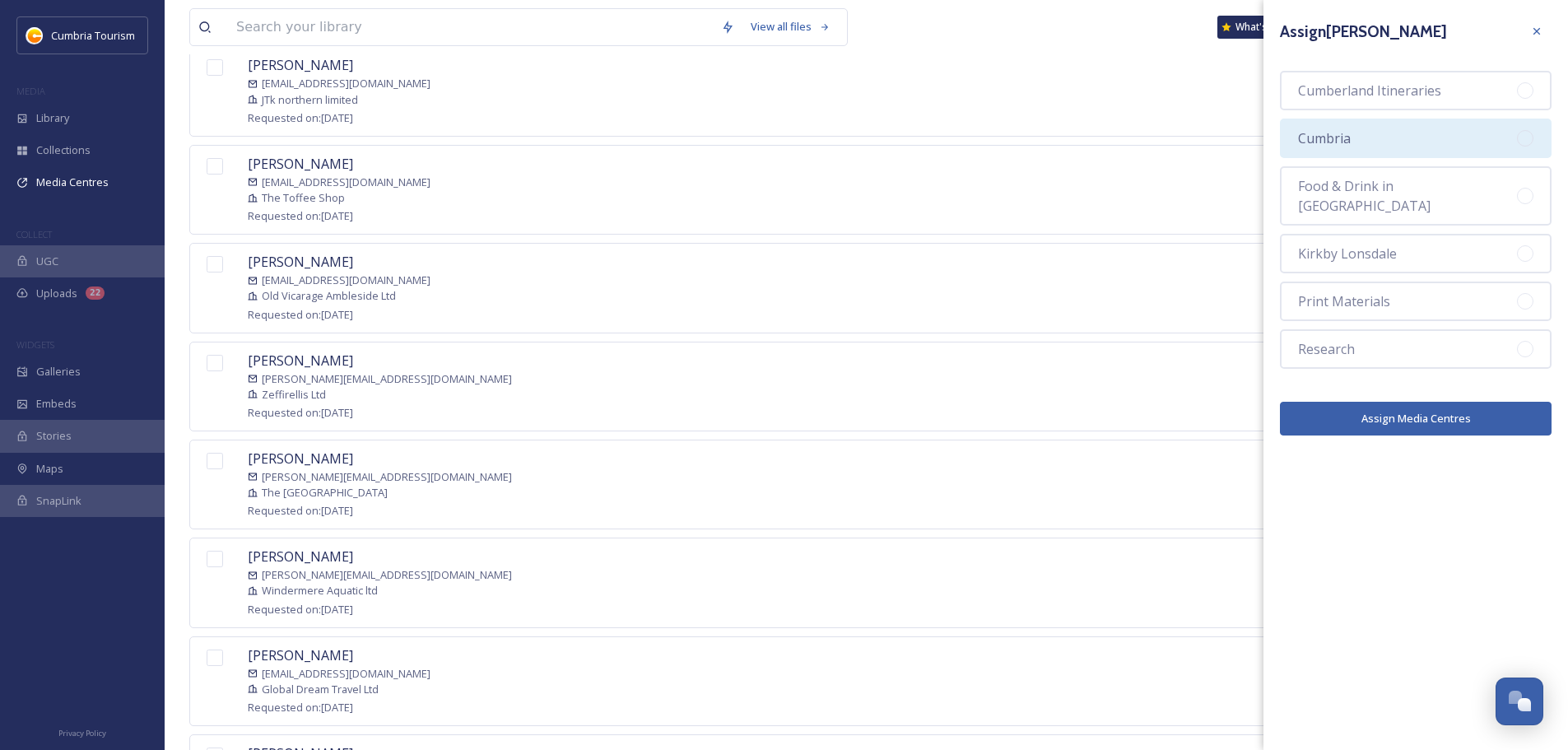
click at [1452, 136] on div "Cumbria" at bounding box center [1415, 138] width 271 height 40
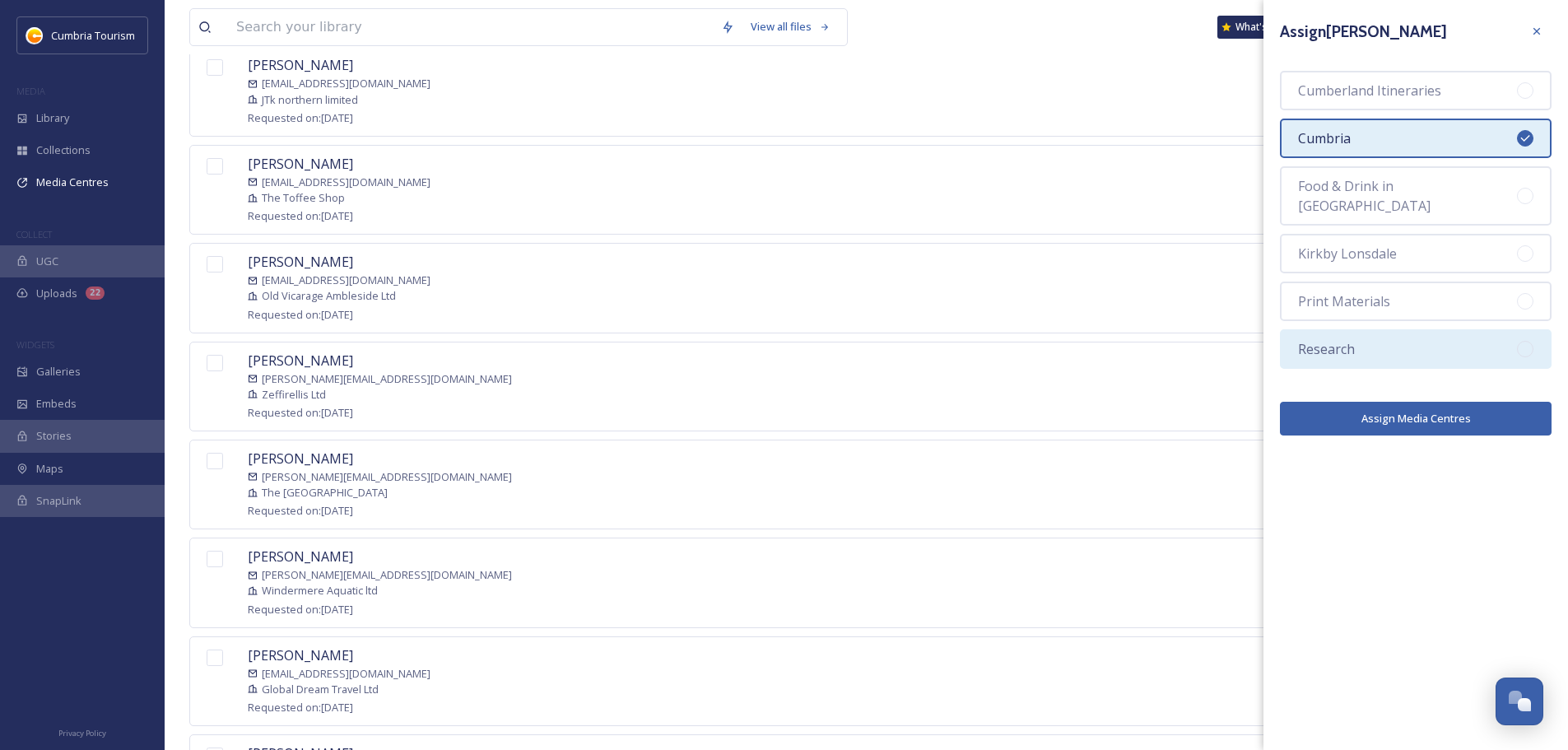
click at [1423, 330] on div "Research" at bounding box center [1415, 349] width 271 height 40
click at [1421, 403] on button "Assign Media Centres" at bounding box center [1415, 419] width 271 height 33
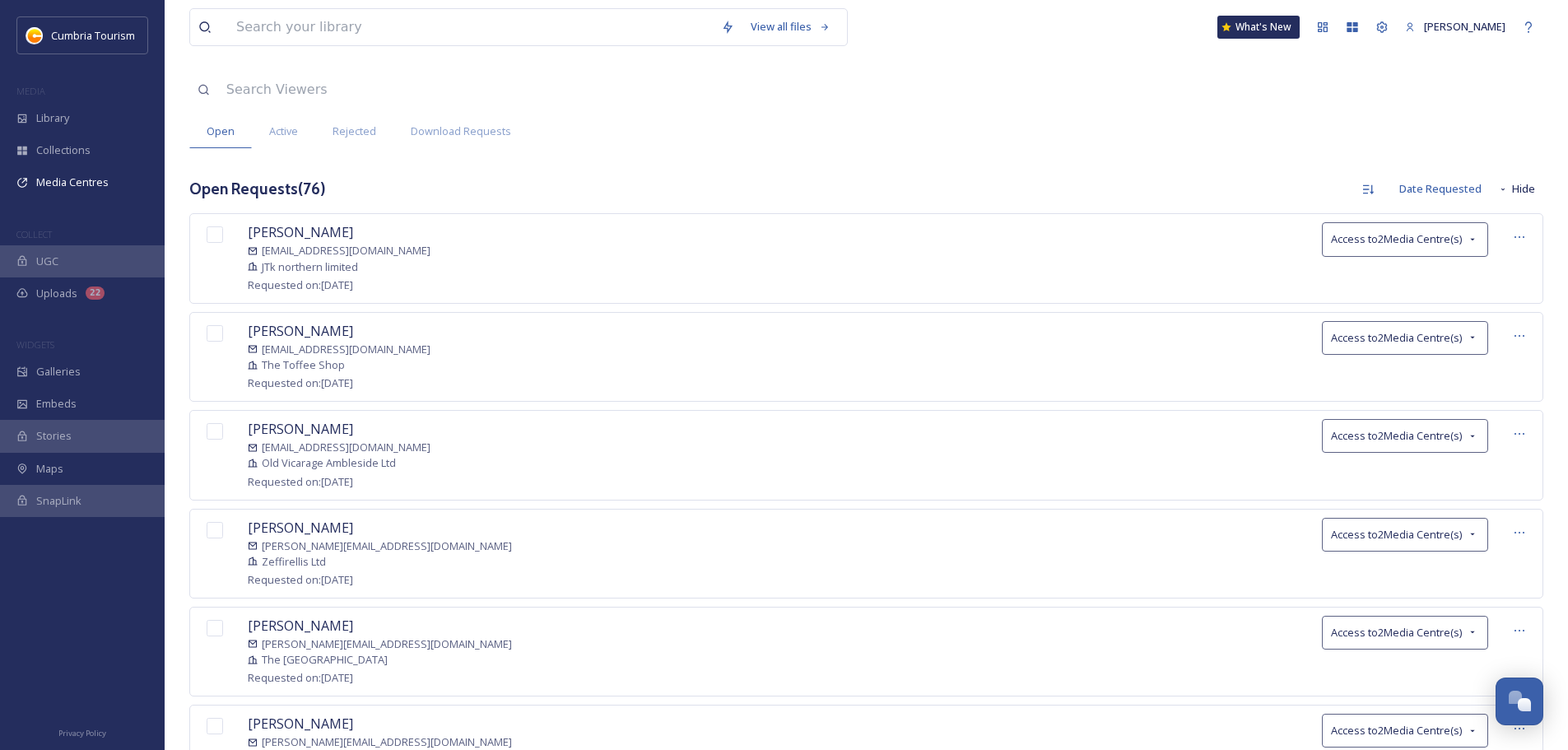
scroll to position [0, 0]
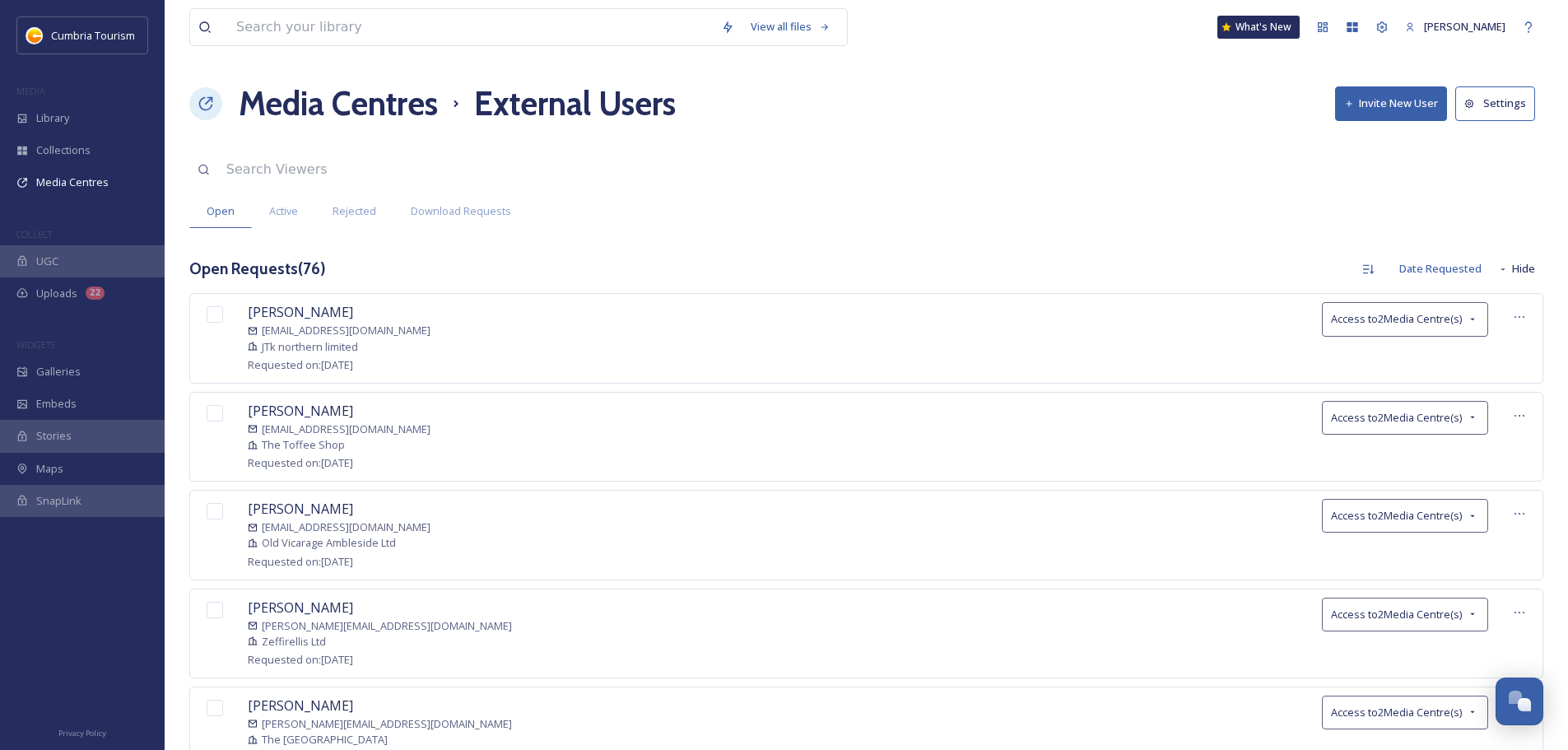
click at [352, 178] on input at bounding box center [409, 169] width 383 height 36
type input "naik"
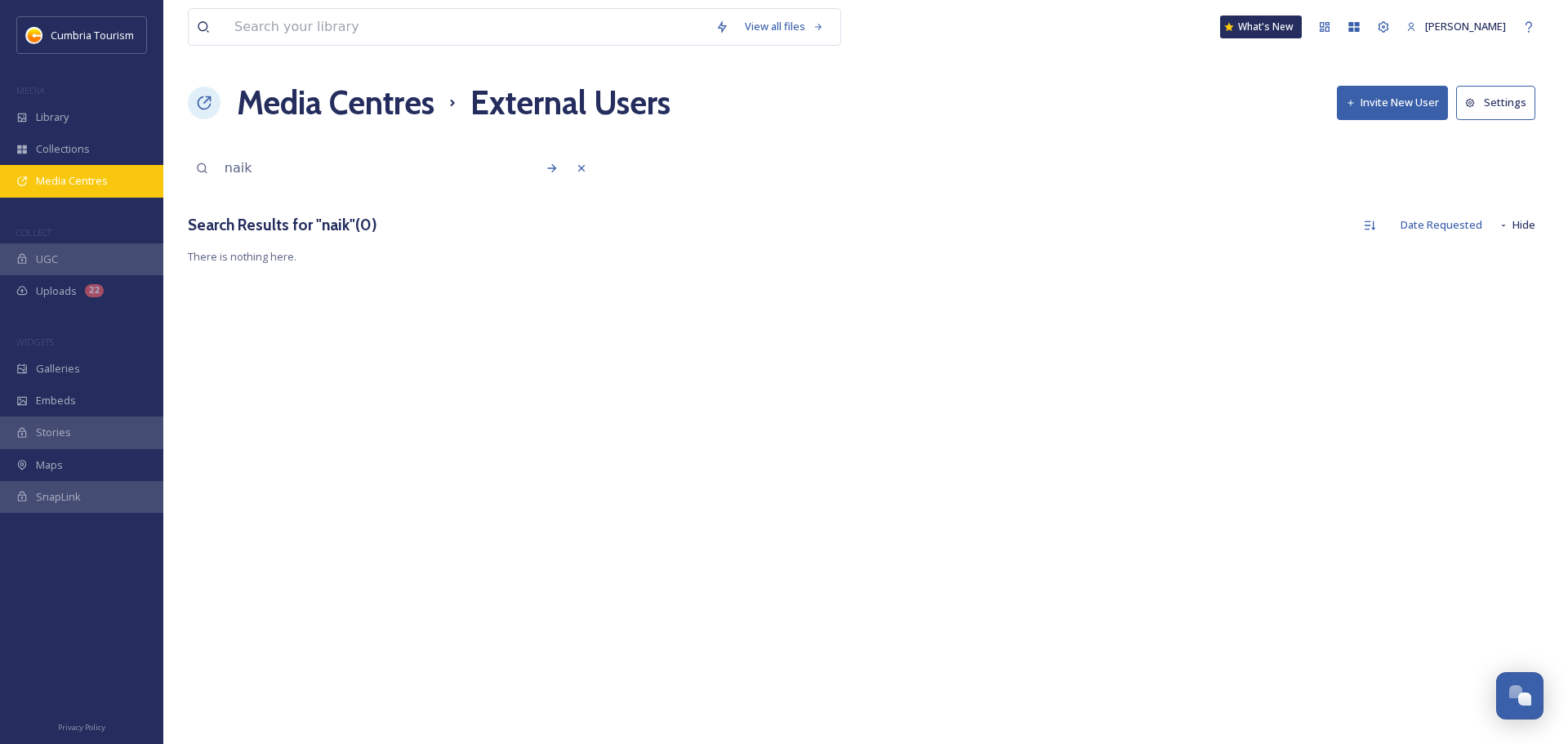
click at [81, 175] on span "Media Centres" at bounding box center [71, 181] width 72 height 16
